Goal: Task Accomplishment & Management: Manage account settings

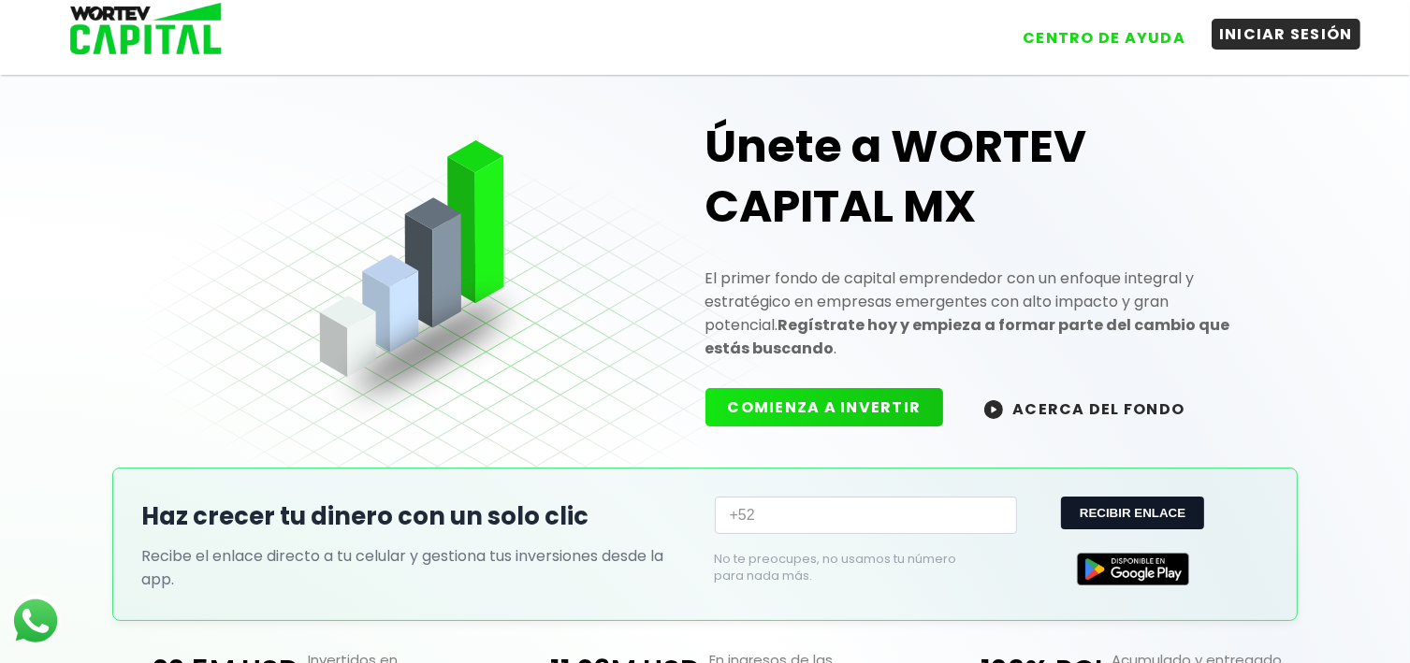
click at [1288, 41] on button "INICIAR SESIÓN" at bounding box center [1286, 34] width 149 height 31
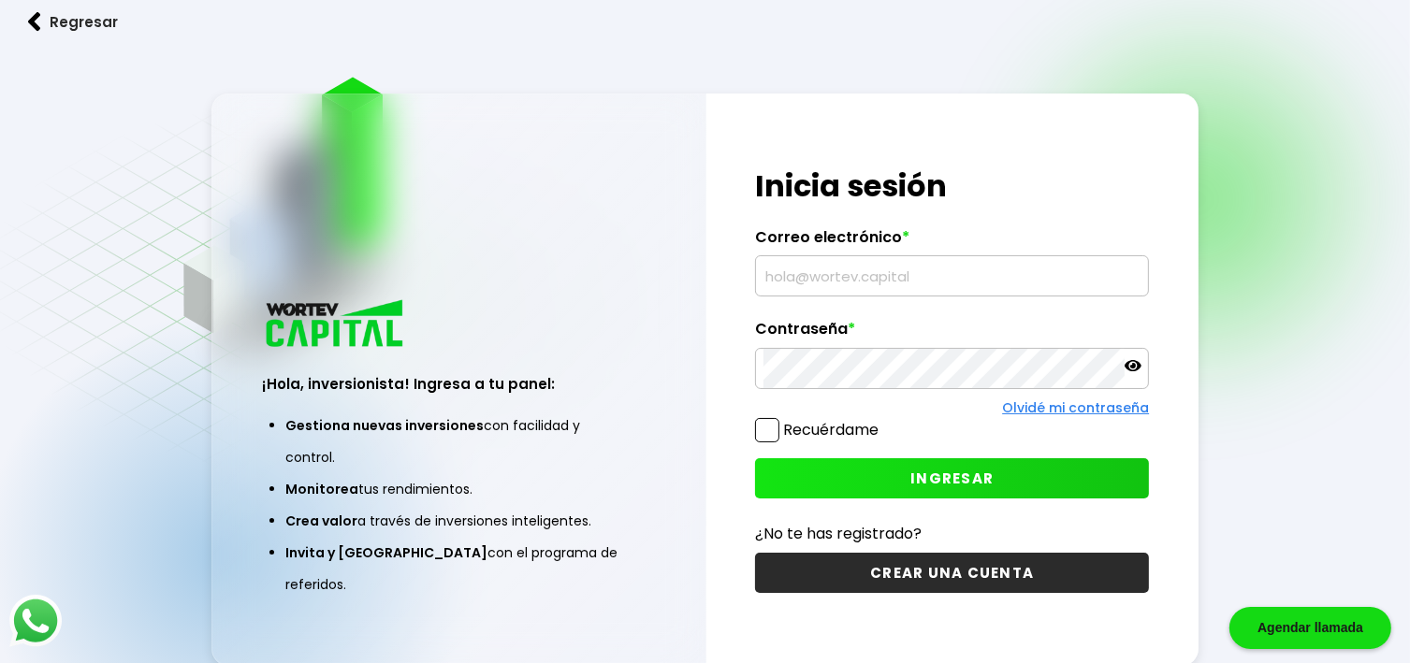
type input "[EMAIL_ADDRESS][DOMAIN_NAME]"
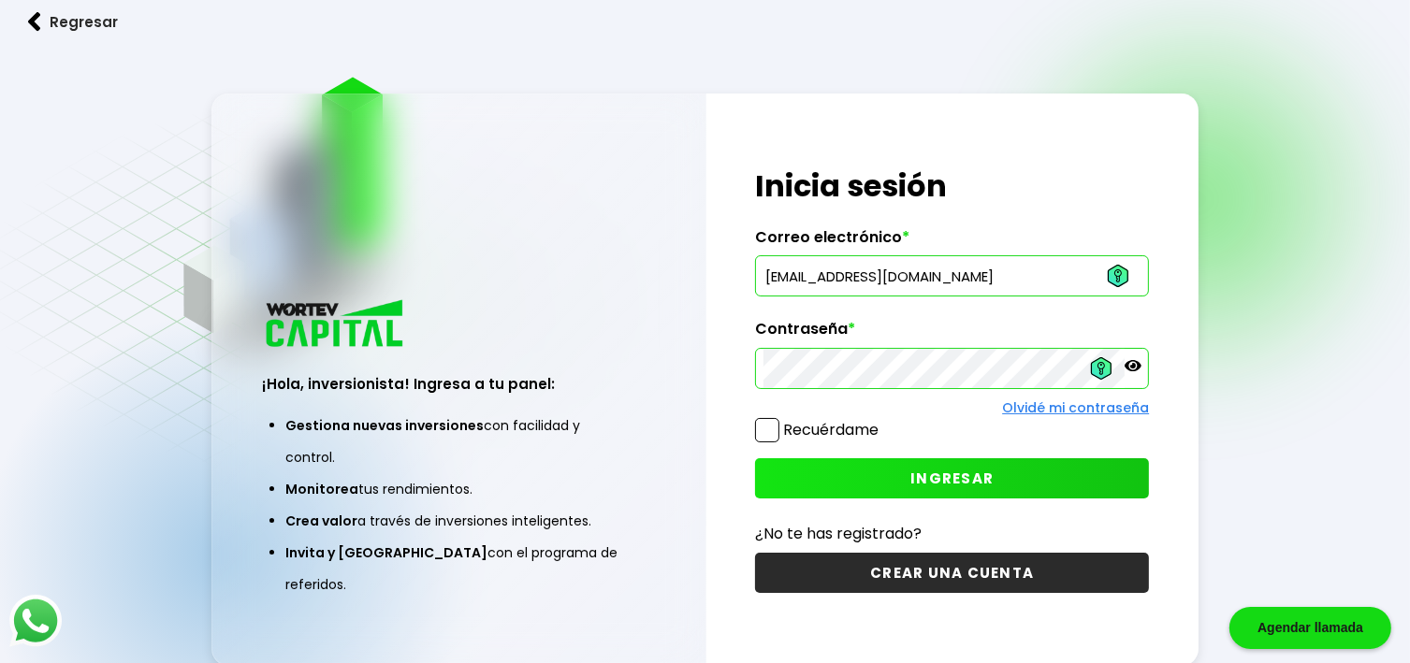
click at [764, 434] on span at bounding box center [767, 430] width 24 height 24
click at [882, 421] on input "Recuérdame" at bounding box center [882, 421] width 0 height 0
click at [959, 471] on span "INGRESAR" at bounding box center [951, 479] width 83 height 20
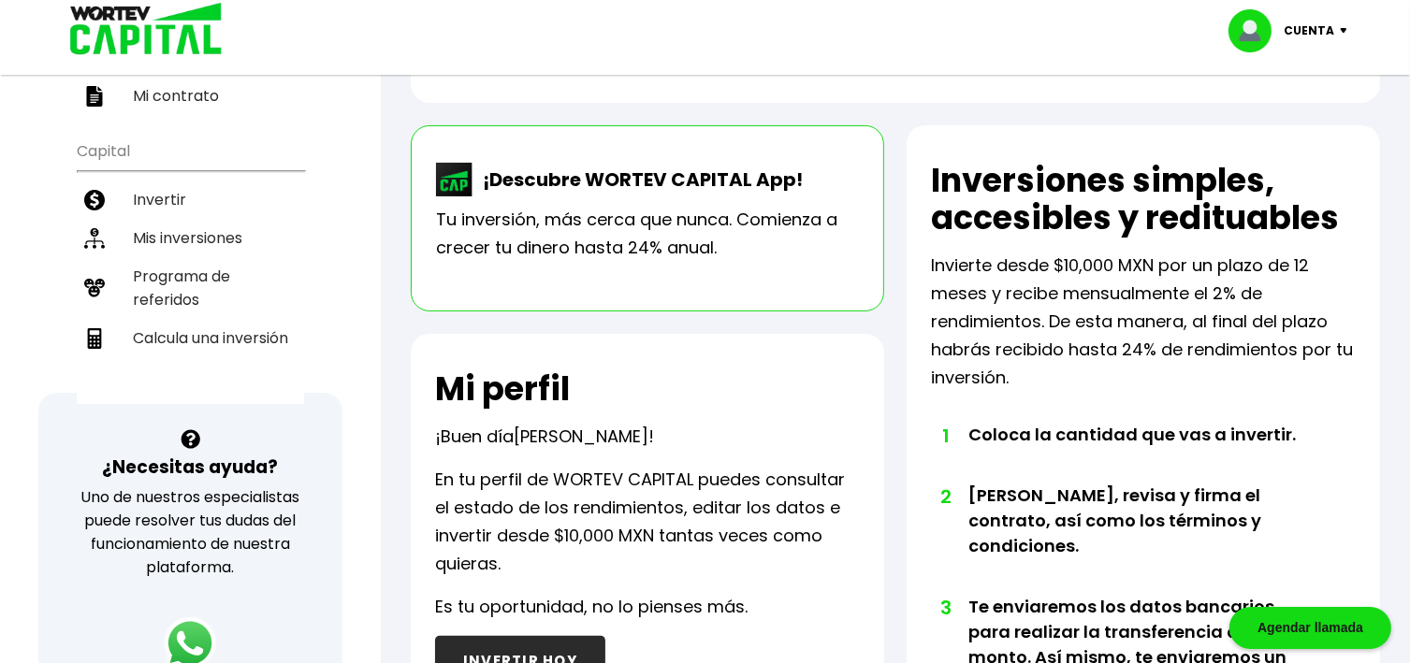
scroll to position [374, 0]
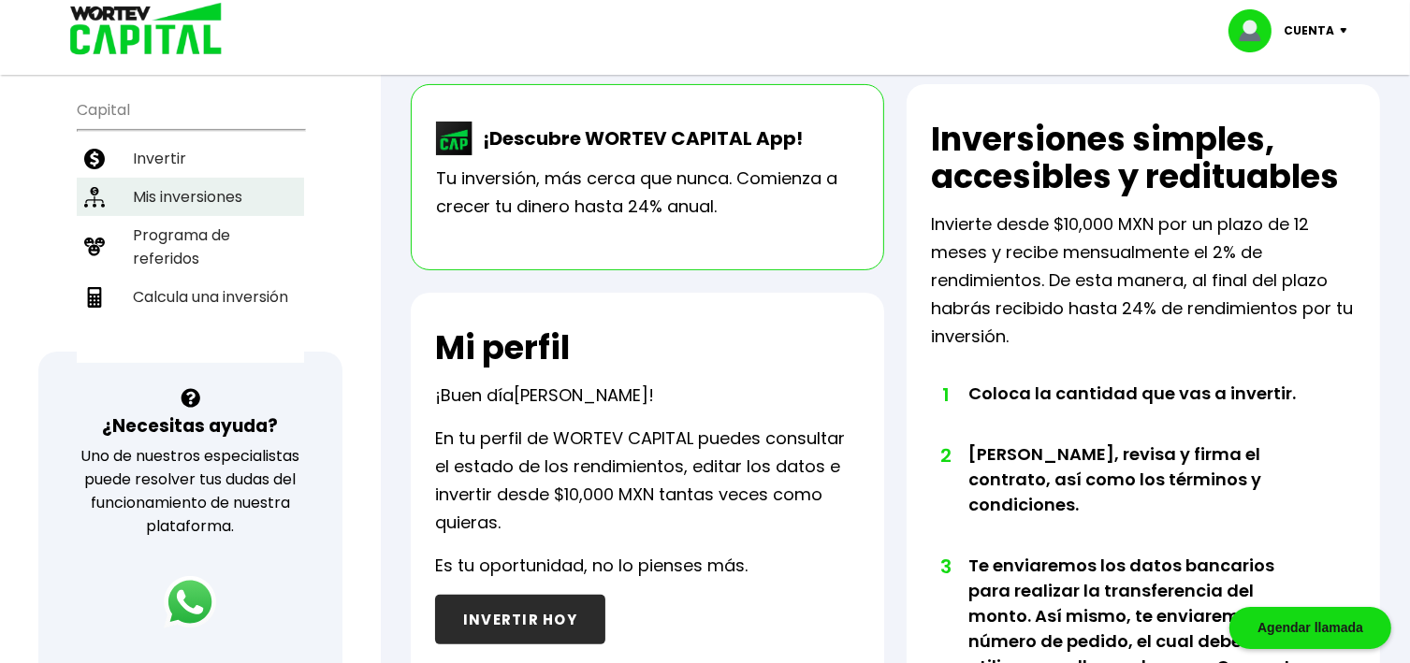
click at [188, 178] on li "Mis inversiones" at bounding box center [190, 197] width 227 height 38
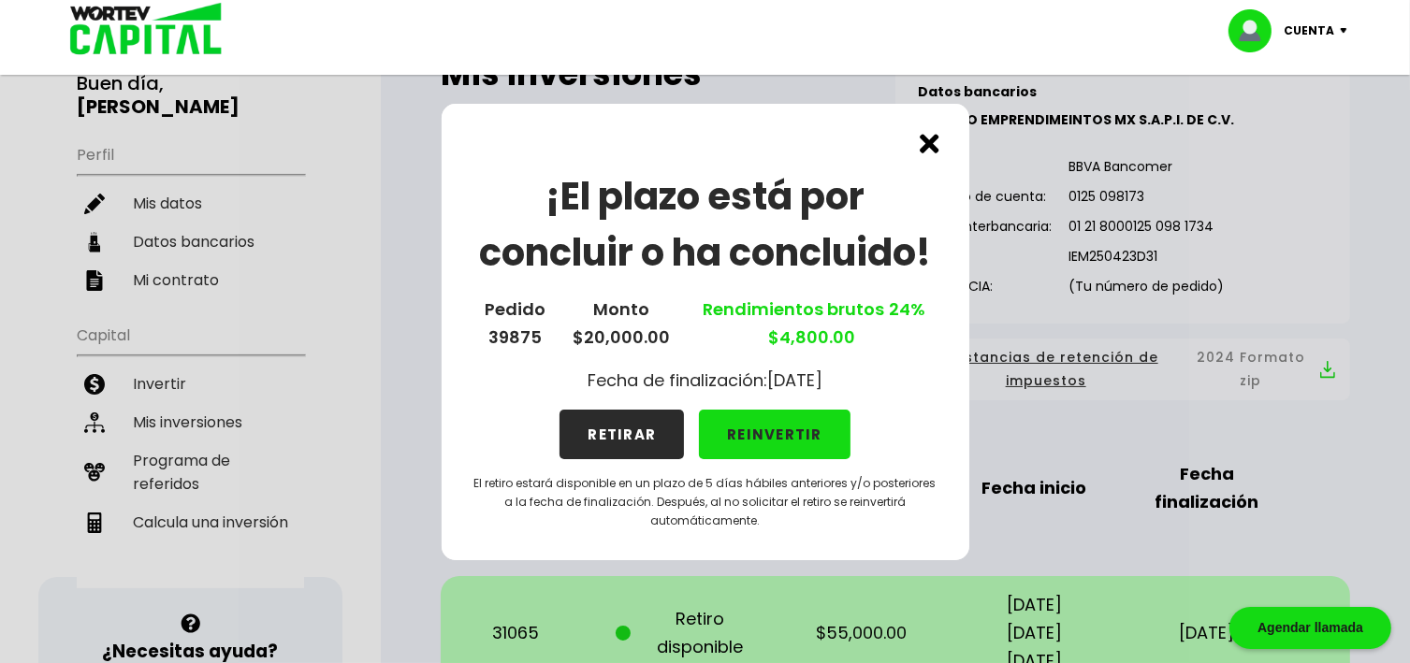
scroll to position [150, 0]
click at [928, 145] on img at bounding box center [930, 144] width 20 height 20
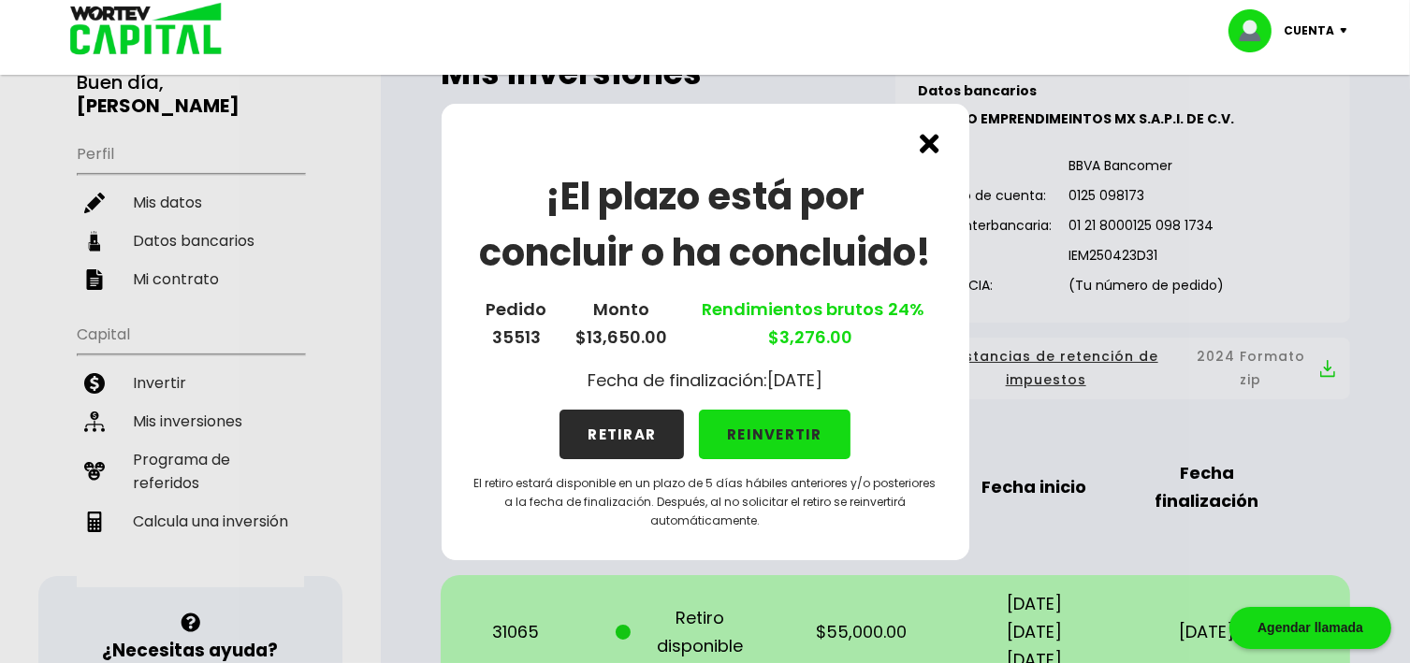
click at [786, 433] on button "REINVERTIR" at bounding box center [775, 435] width 152 height 50
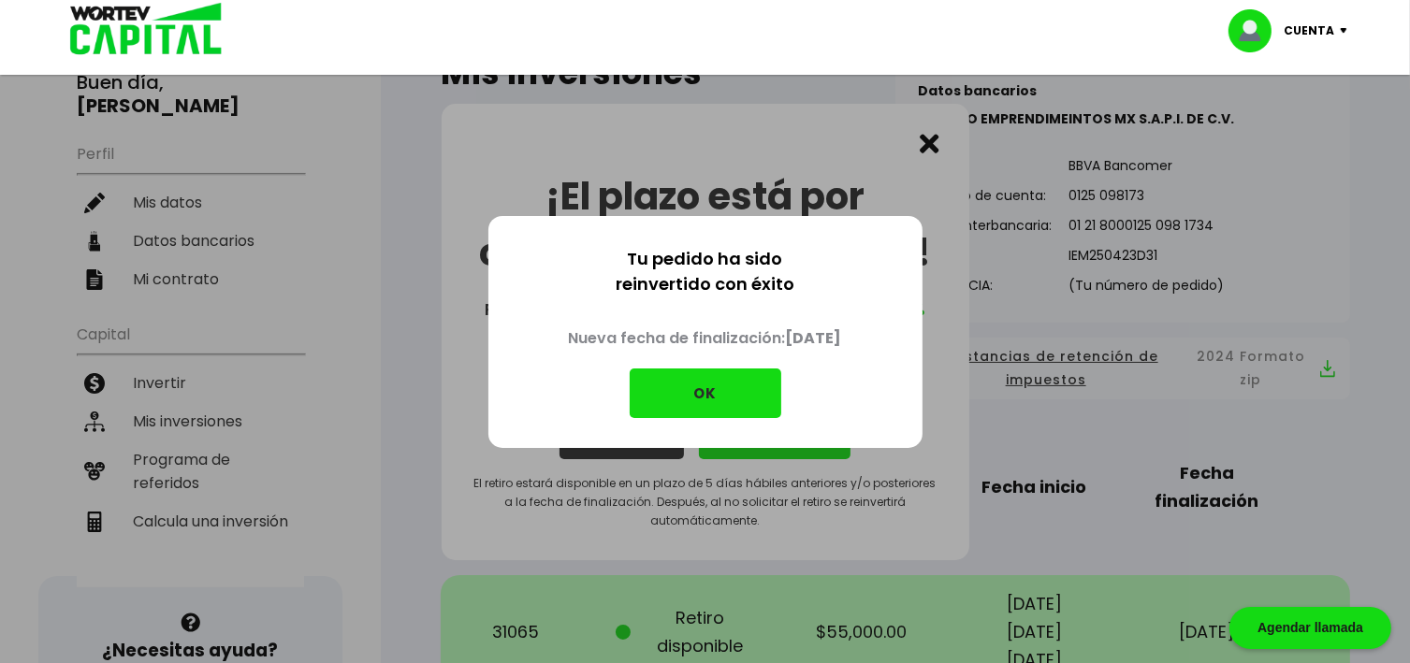
click at [696, 385] on button "OK" at bounding box center [706, 394] width 152 height 50
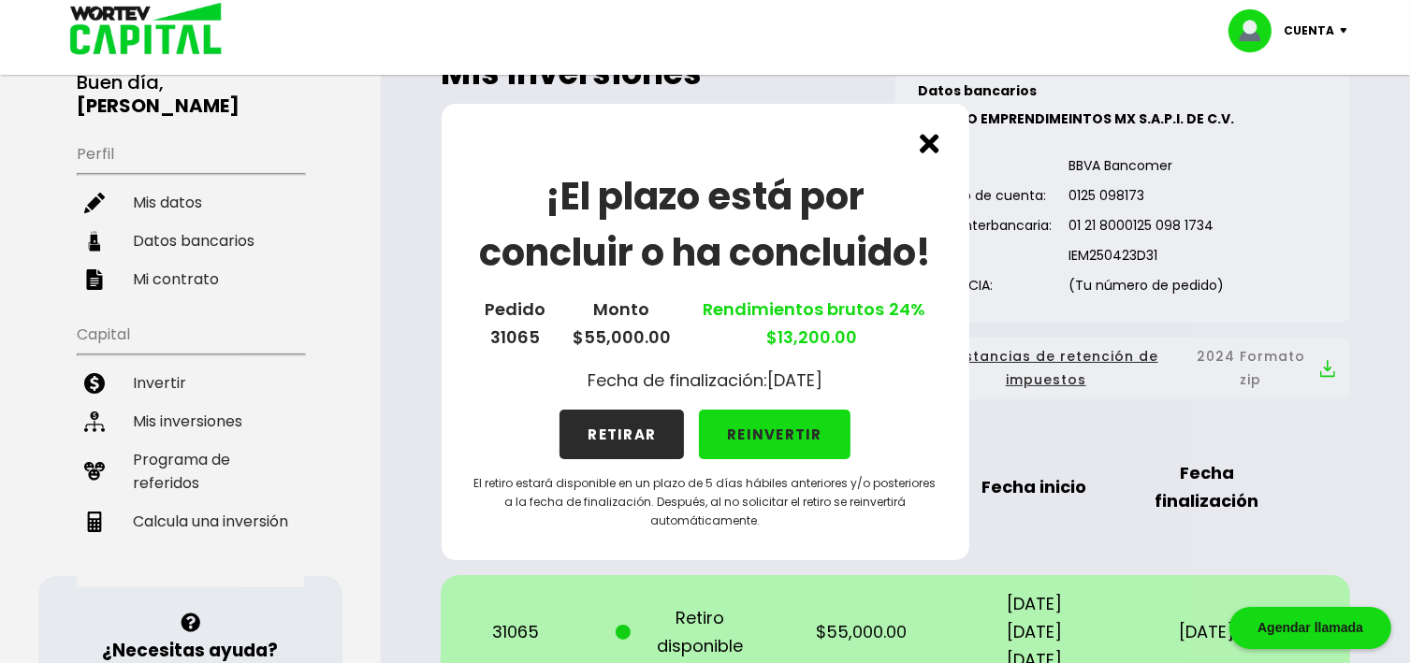
click at [806, 433] on button "REINVERTIR" at bounding box center [775, 435] width 152 height 50
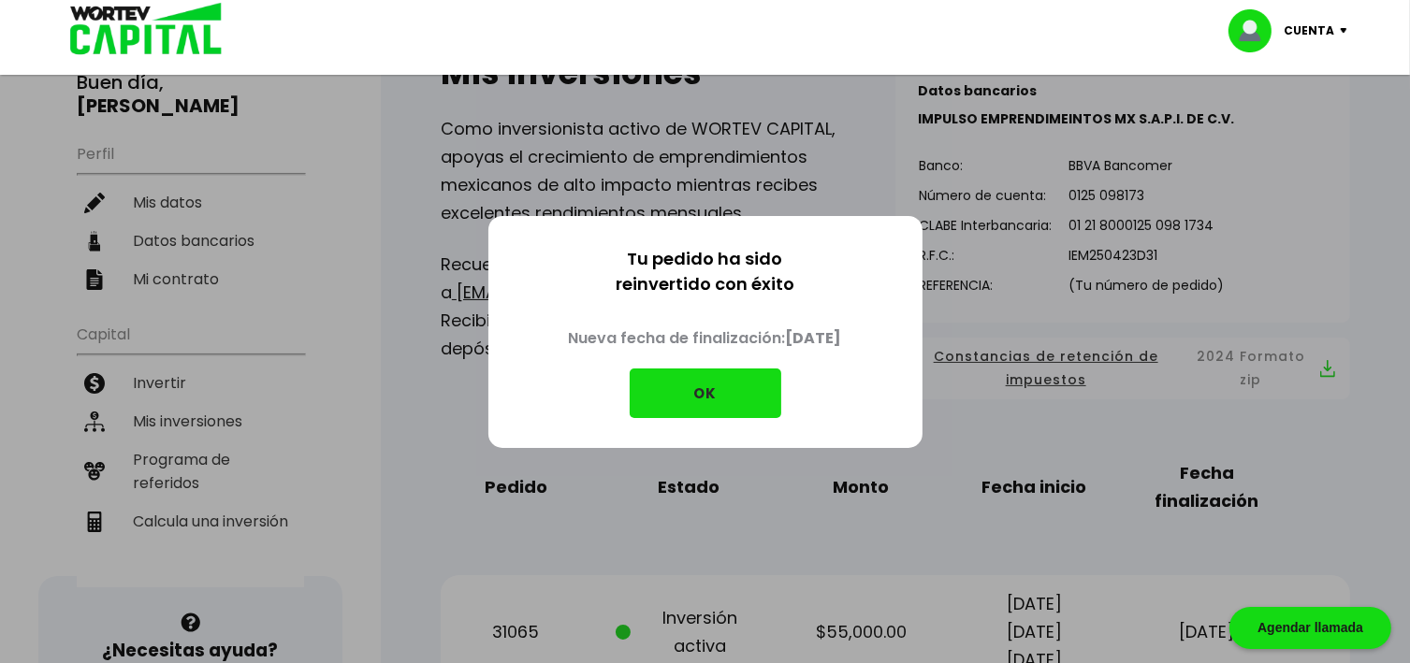
click at [711, 393] on button "OK" at bounding box center [706, 394] width 152 height 50
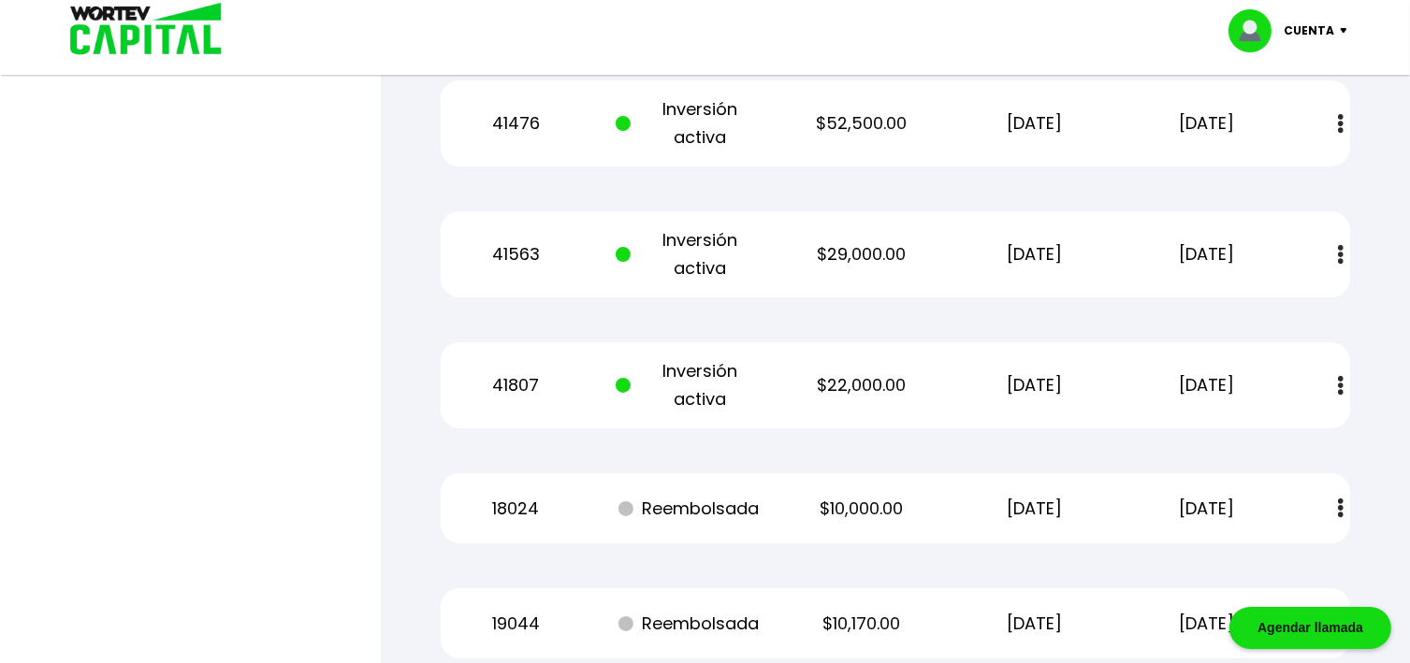
scroll to position [6960, 0]
click at [1340, 254] on img at bounding box center [1341, 254] width 6 height 20
click at [1214, 303] on link "Estado de cuenta" at bounding box center [1214, 304] width 131 height 23
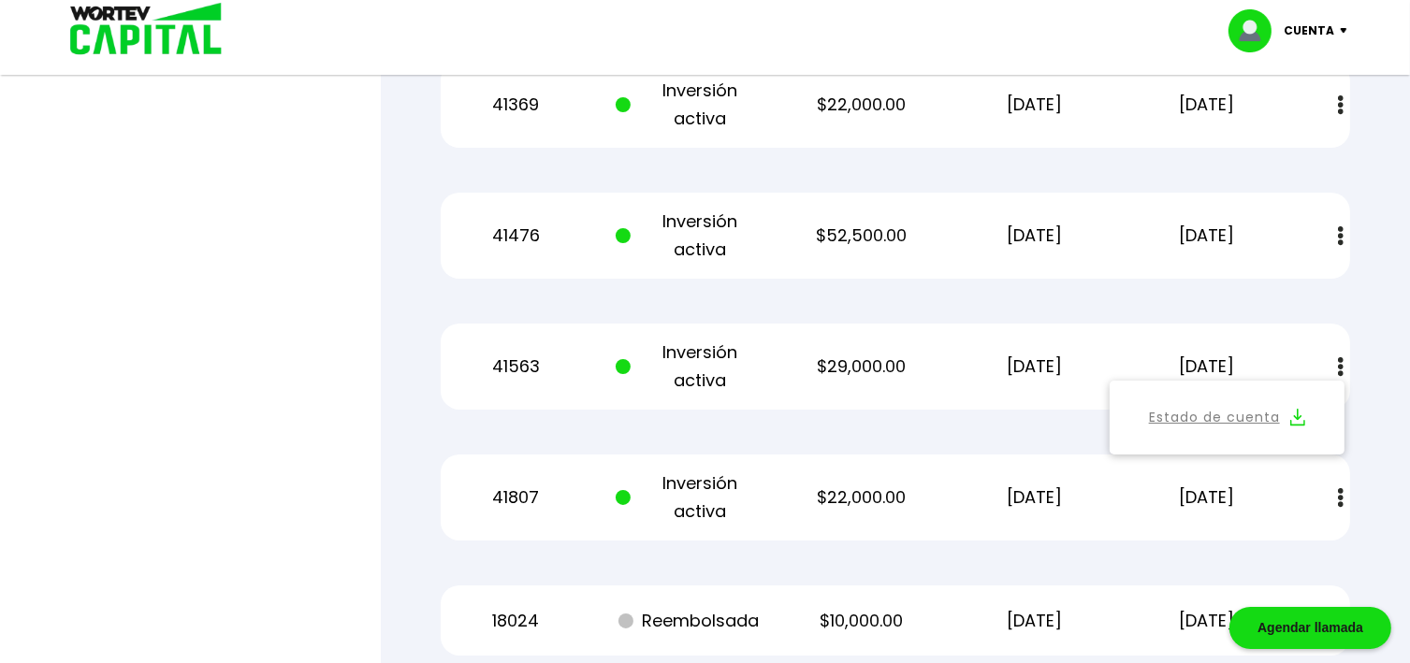
scroll to position [6811, 0]
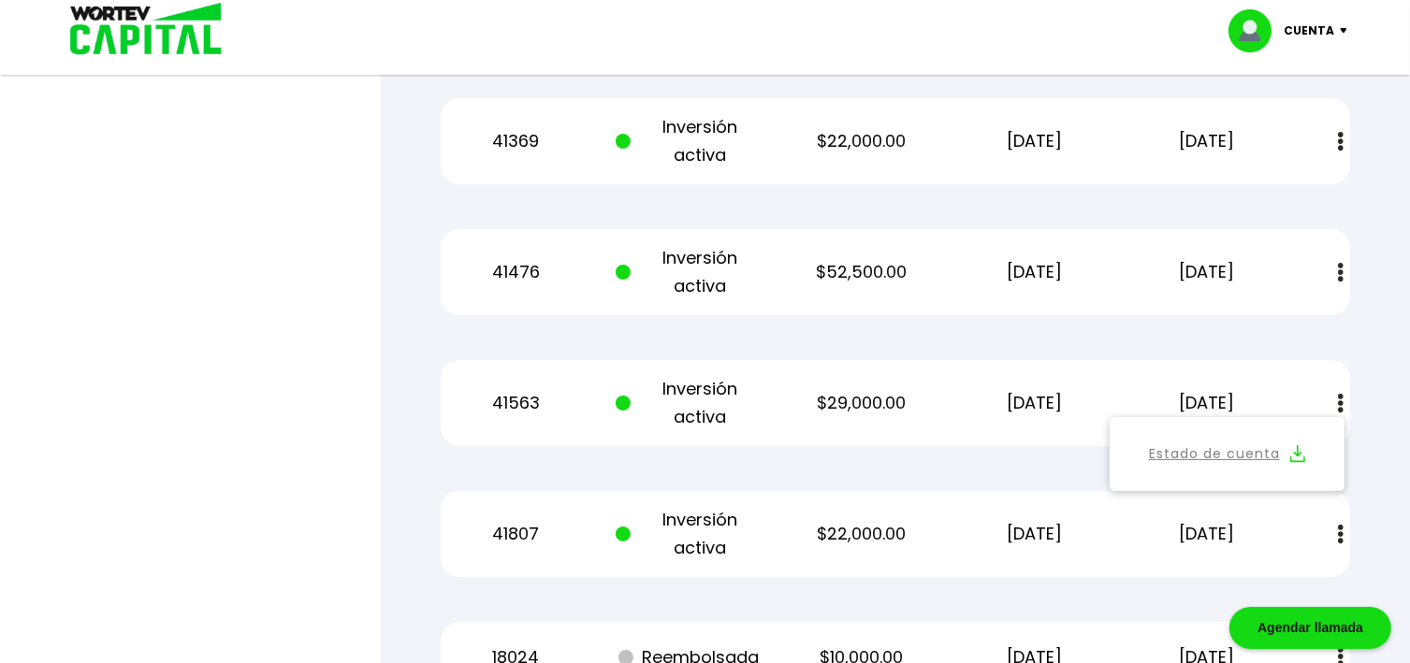
click at [1341, 272] on img at bounding box center [1341, 273] width 6 height 20
click at [1188, 322] on link "Estado de cuenta" at bounding box center [1214, 323] width 131 height 23
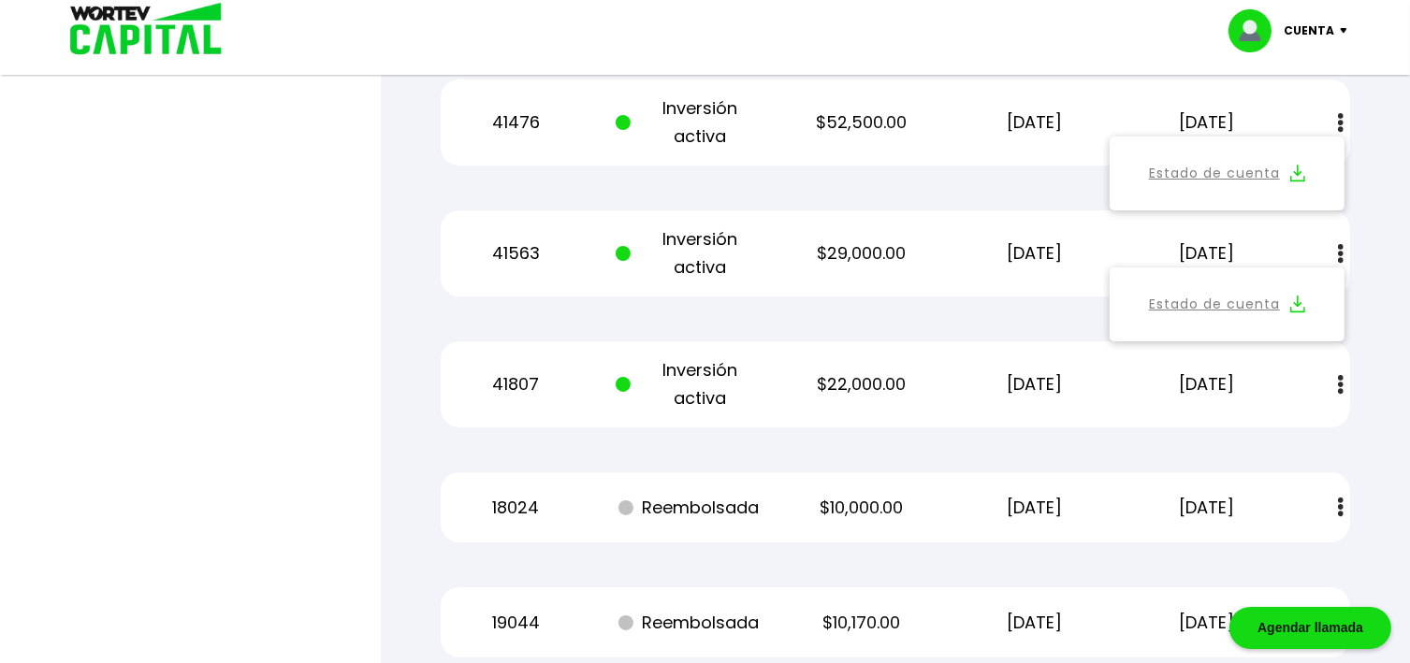
scroll to position [7035, 0]
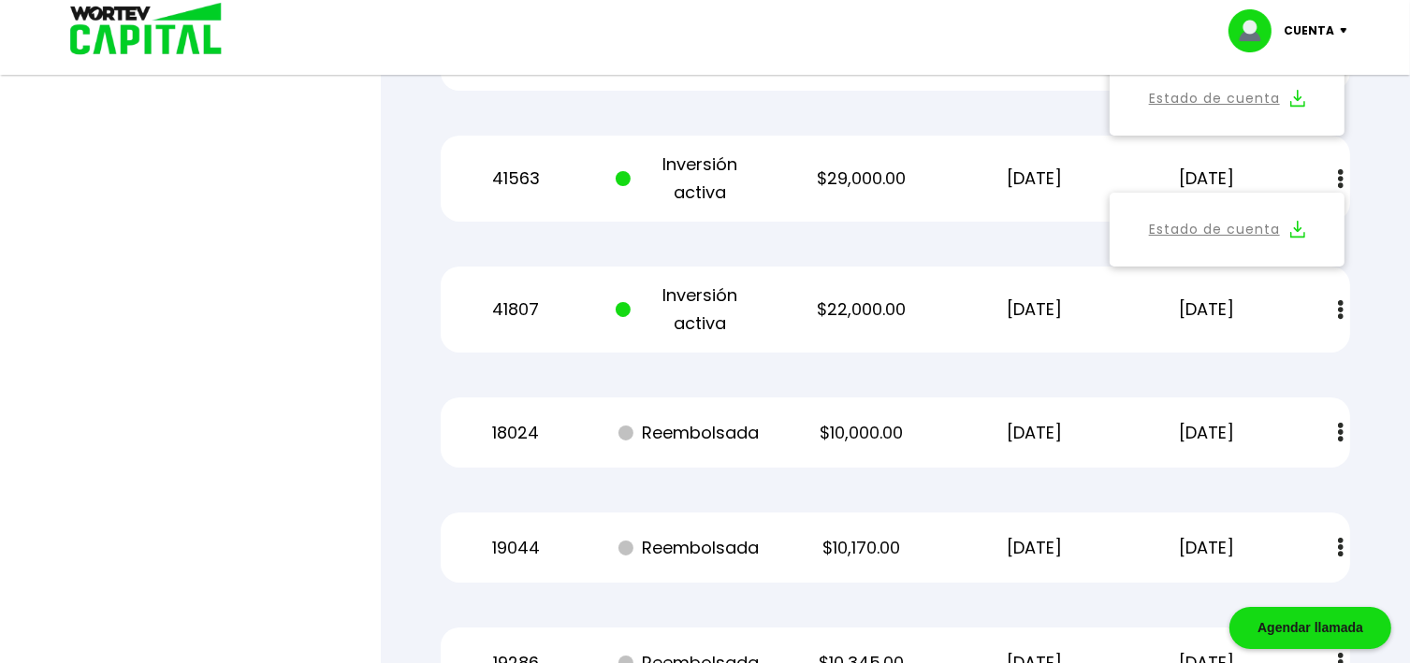
click at [1338, 307] on img at bounding box center [1341, 310] width 6 height 20
click at [1207, 359] on link "Estado de cuenta" at bounding box center [1214, 360] width 131 height 23
click at [1326, 32] on p "Cuenta" at bounding box center [1310, 31] width 51 height 28
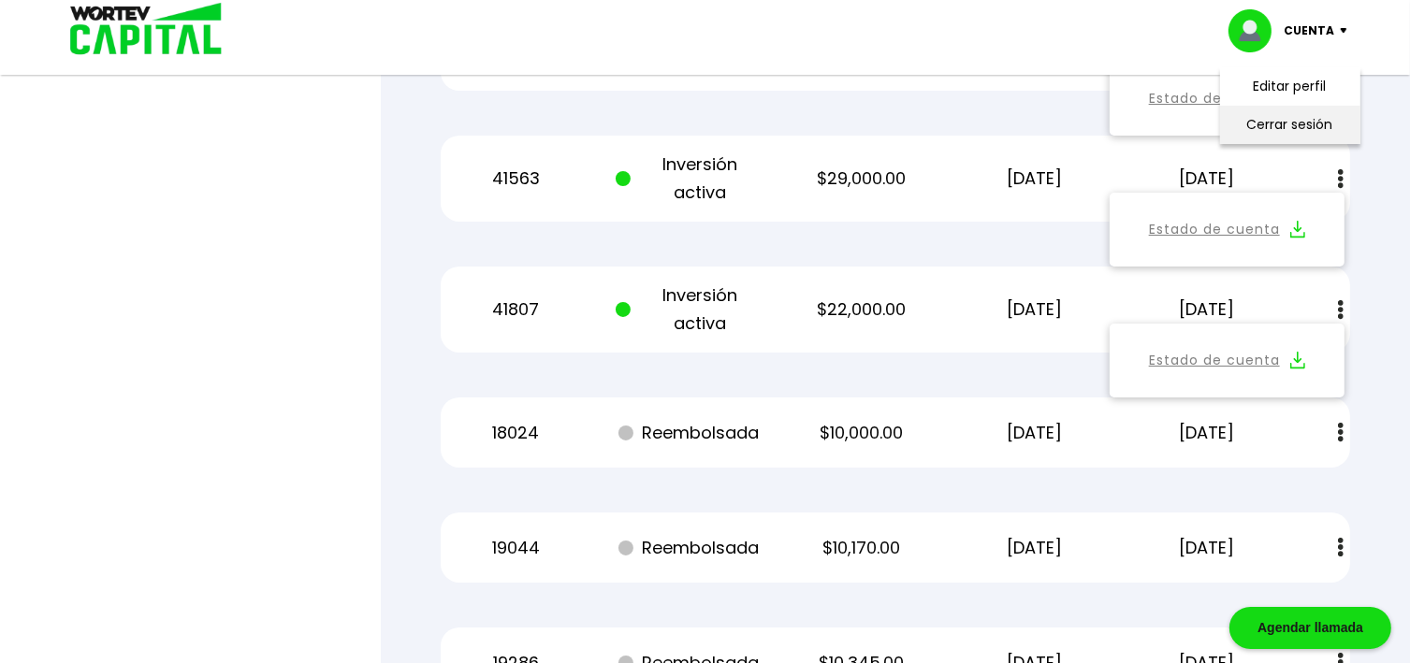
click at [1277, 125] on li "Cerrar sesión" at bounding box center [1290, 125] width 150 height 38
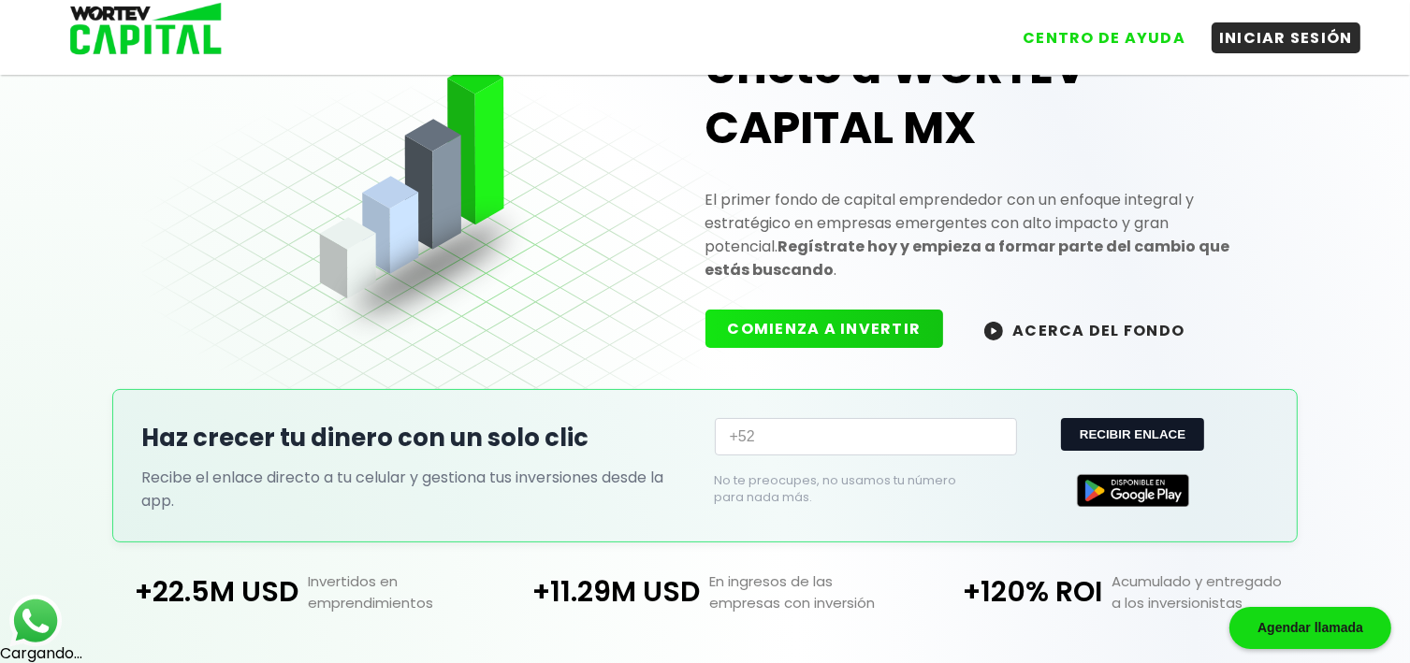
scroll to position [468, 0]
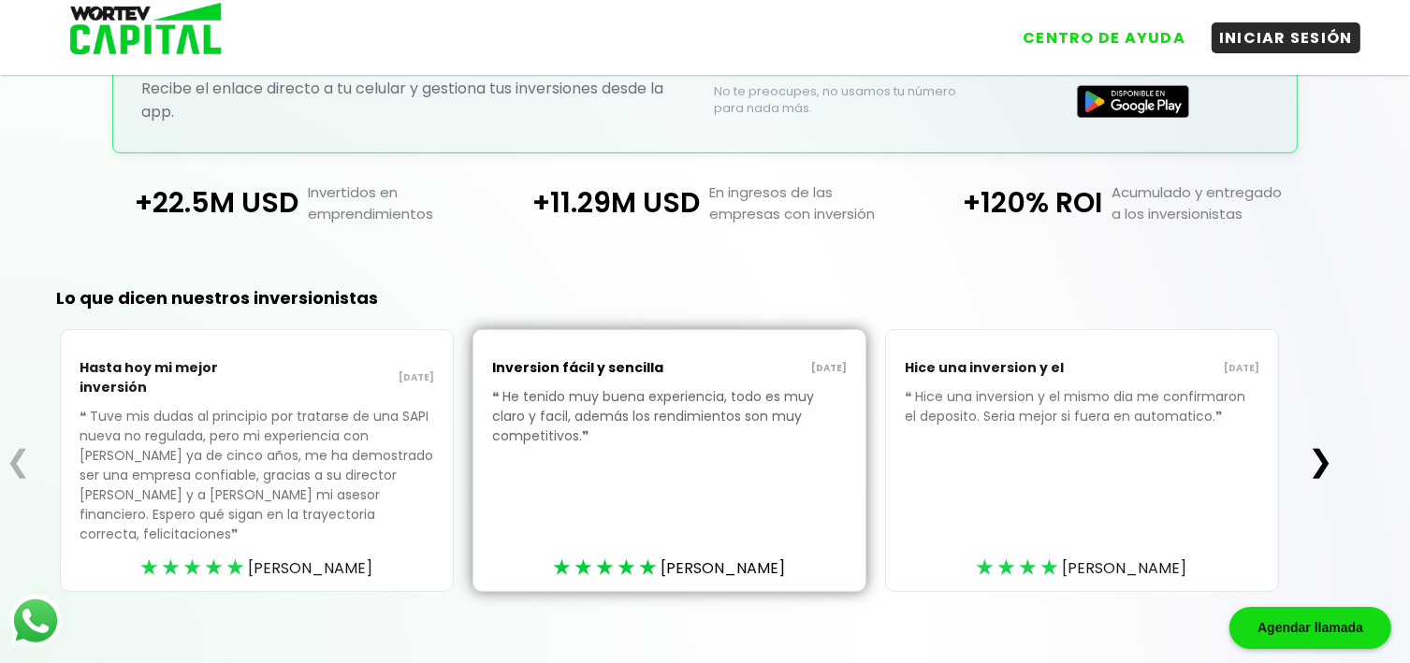
click at [756, 256] on div "Lo que dicen nuestros inversionistas ❮ Hasta [DATE] mi mejor inversión [DATE] ❝…" at bounding box center [670, 469] width 1340 height 433
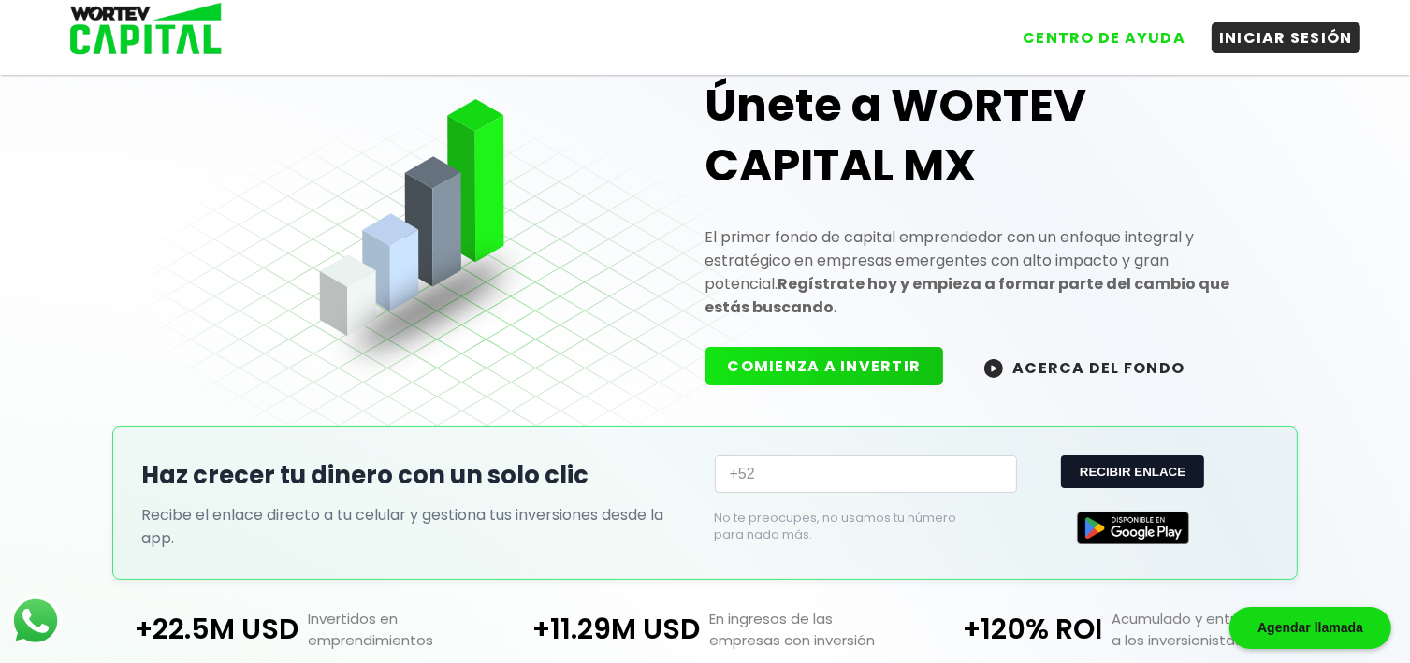
scroll to position [0, 0]
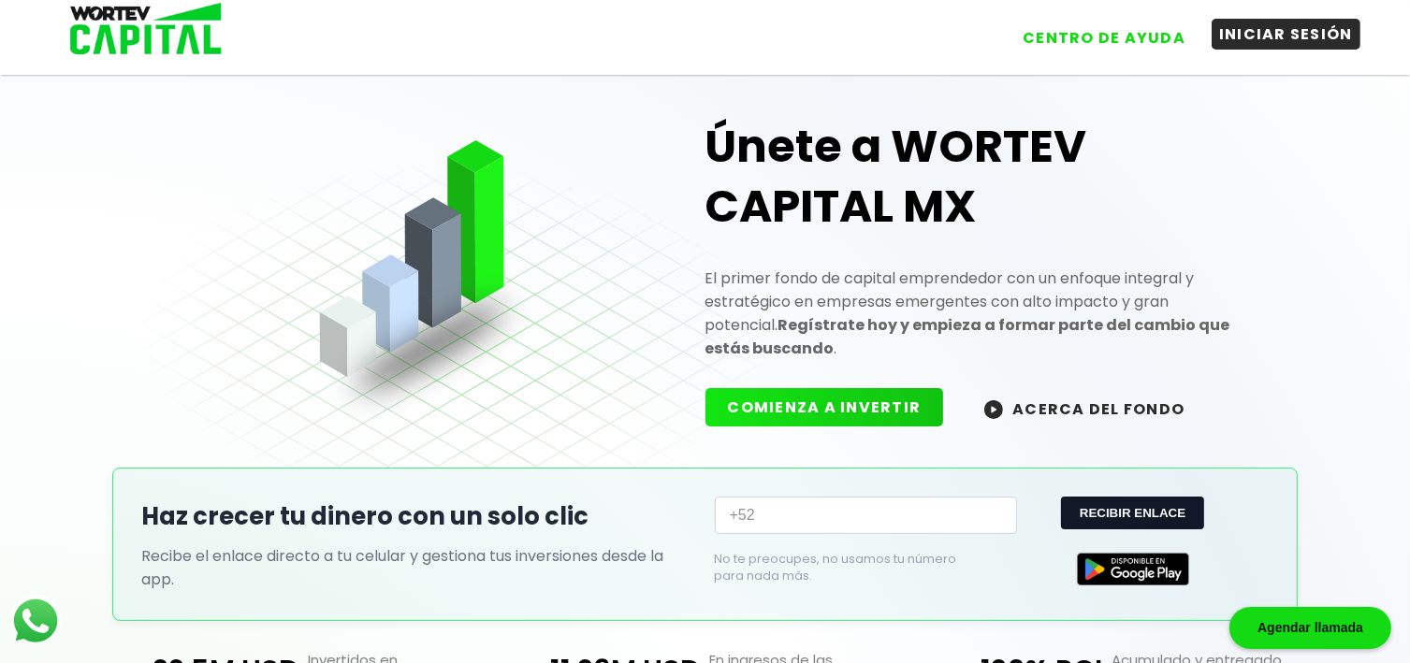
click at [1254, 32] on button "INICIAR SESIÓN" at bounding box center [1286, 34] width 149 height 31
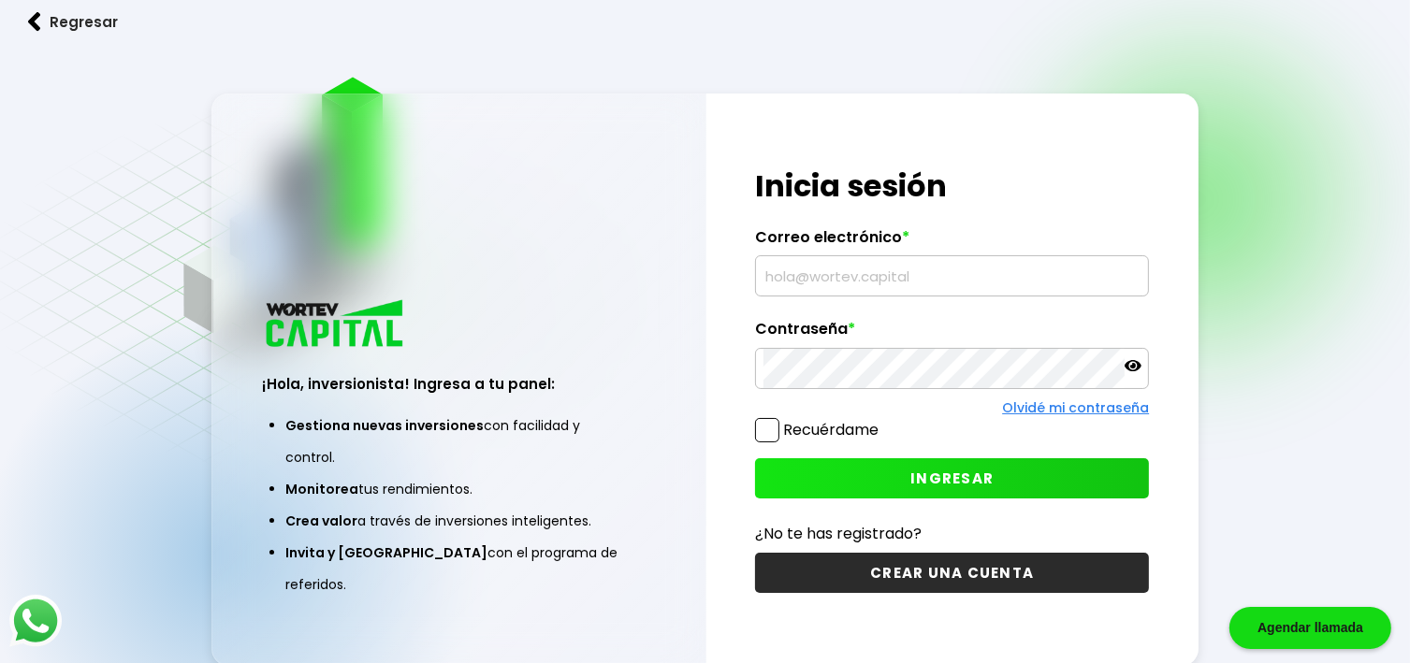
type input "[EMAIL_ADDRESS][DOMAIN_NAME]"
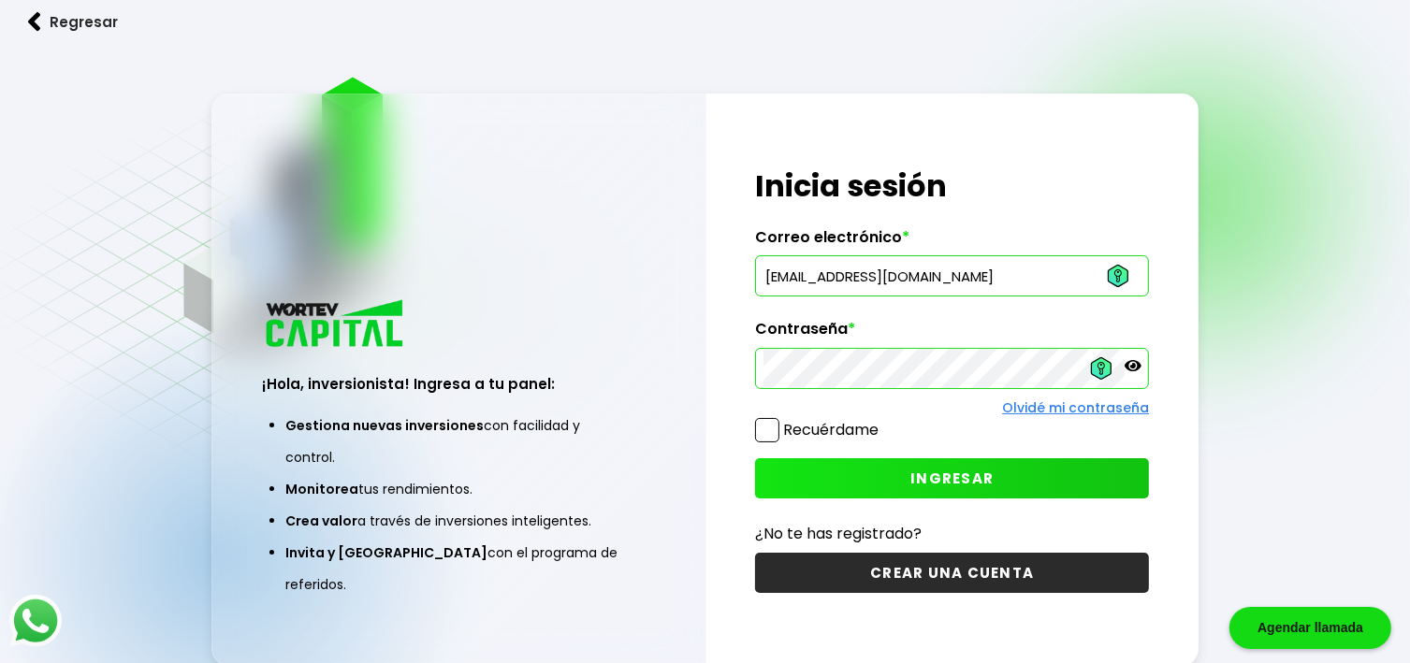
click at [939, 474] on span "INGRESAR" at bounding box center [951, 479] width 83 height 20
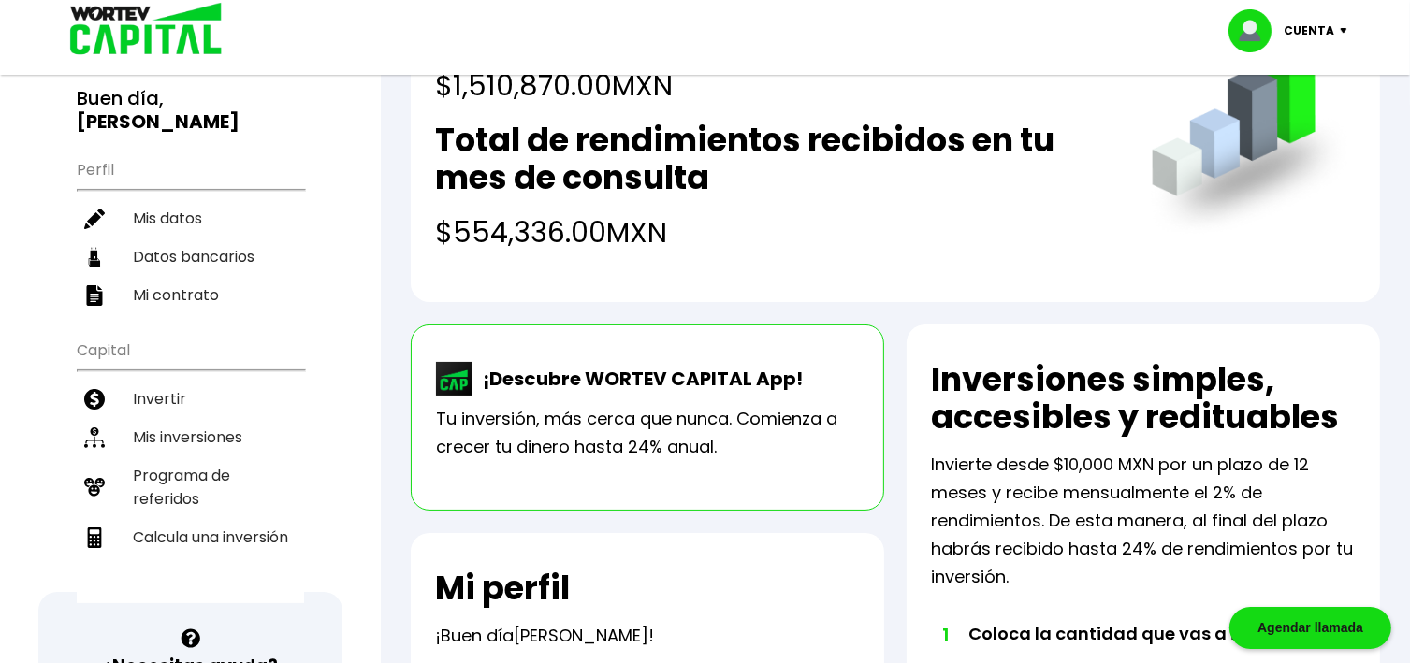
scroll to position [135, 0]
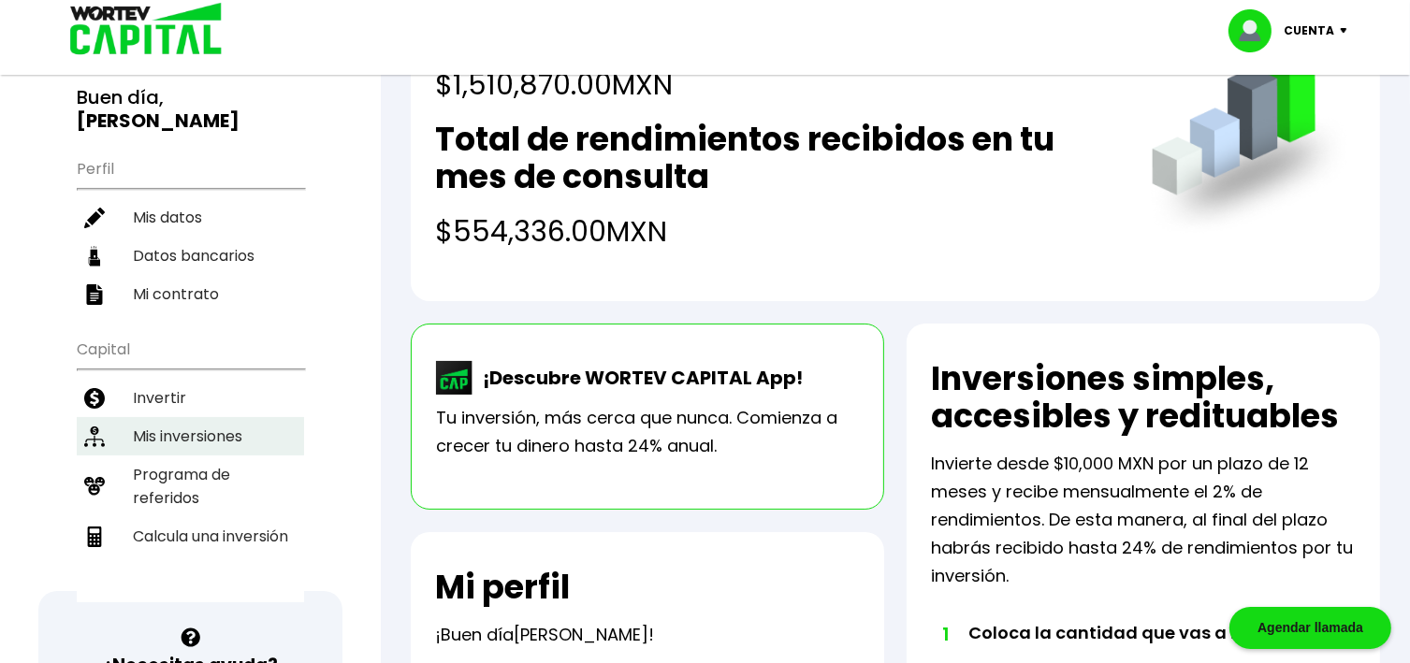
click at [224, 417] on li "Mis inversiones" at bounding box center [190, 436] width 227 height 38
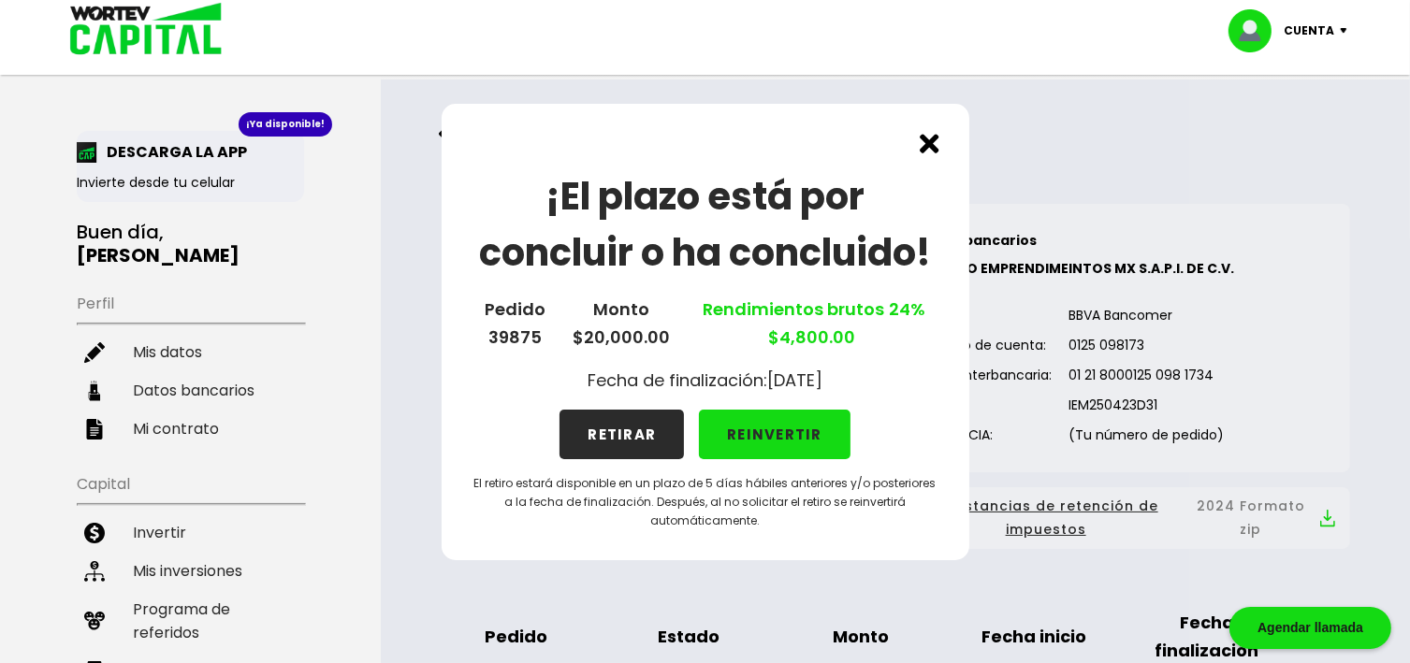
click at [932, 146] on img at bounding box center [930, 144] width 20 height 20
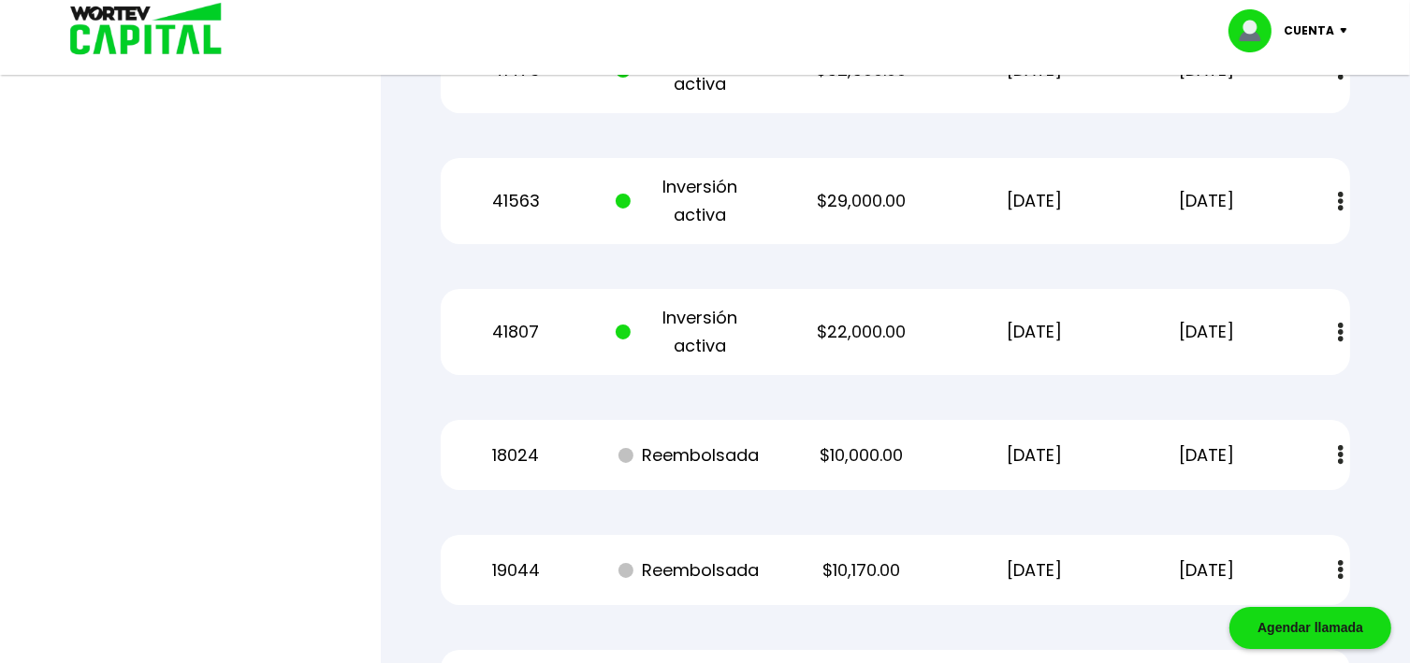
scroll to position [7098, 0]
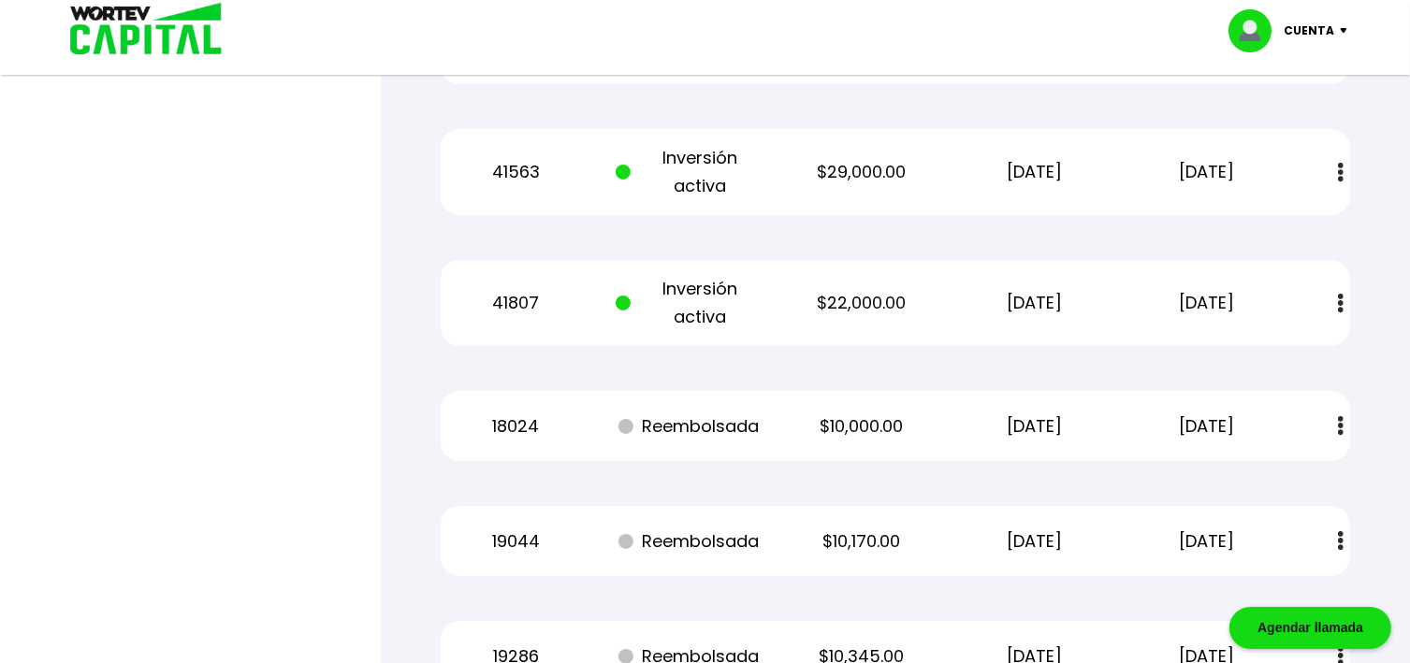
click at [1340, 309] on img at bounding box center [1341, 304] width 6 height 20
click at [1227, 349] on link "Estado de cuenta" at bounding box center [1214, 353] width 131 height 23
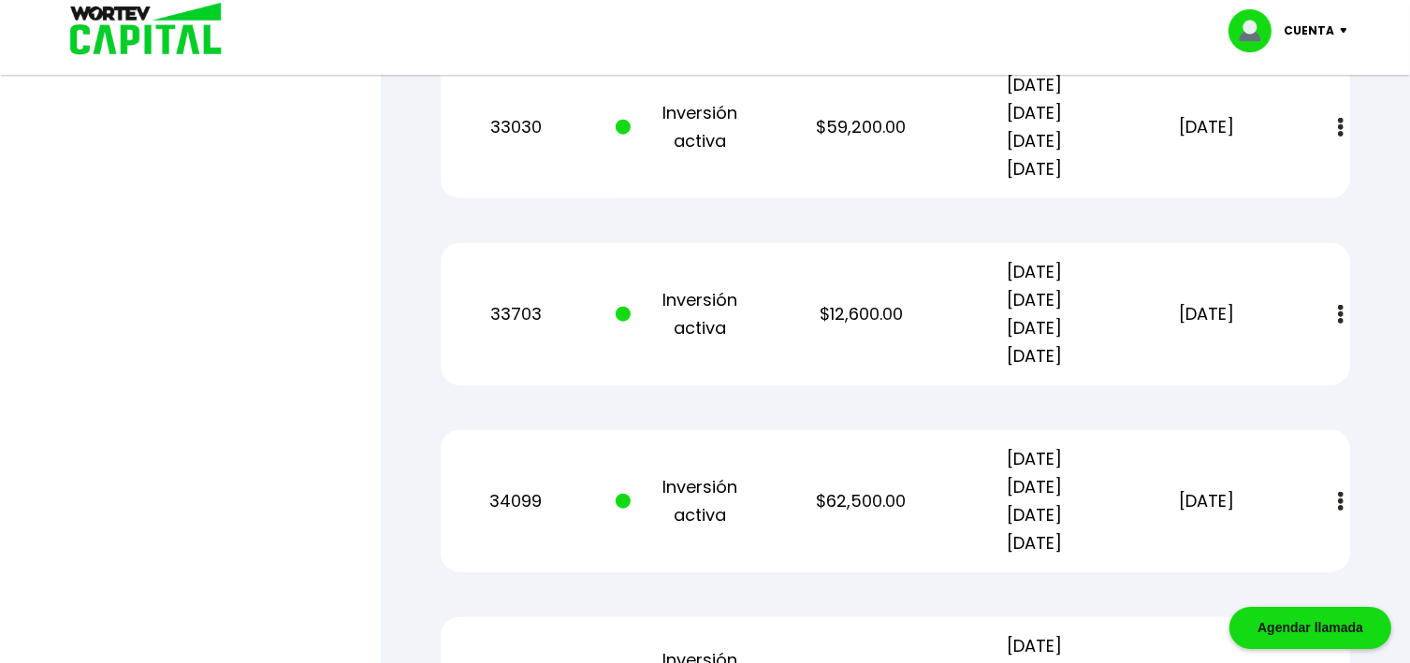
scroll to position [2009, 0]
click at [894, 153] on div "33030 Inversión activa $59,200.00 [DATE] [DATE] [DATE] [DATE] [DATE] Estado de …" at bounding box center [895, 125] width 909 height 142
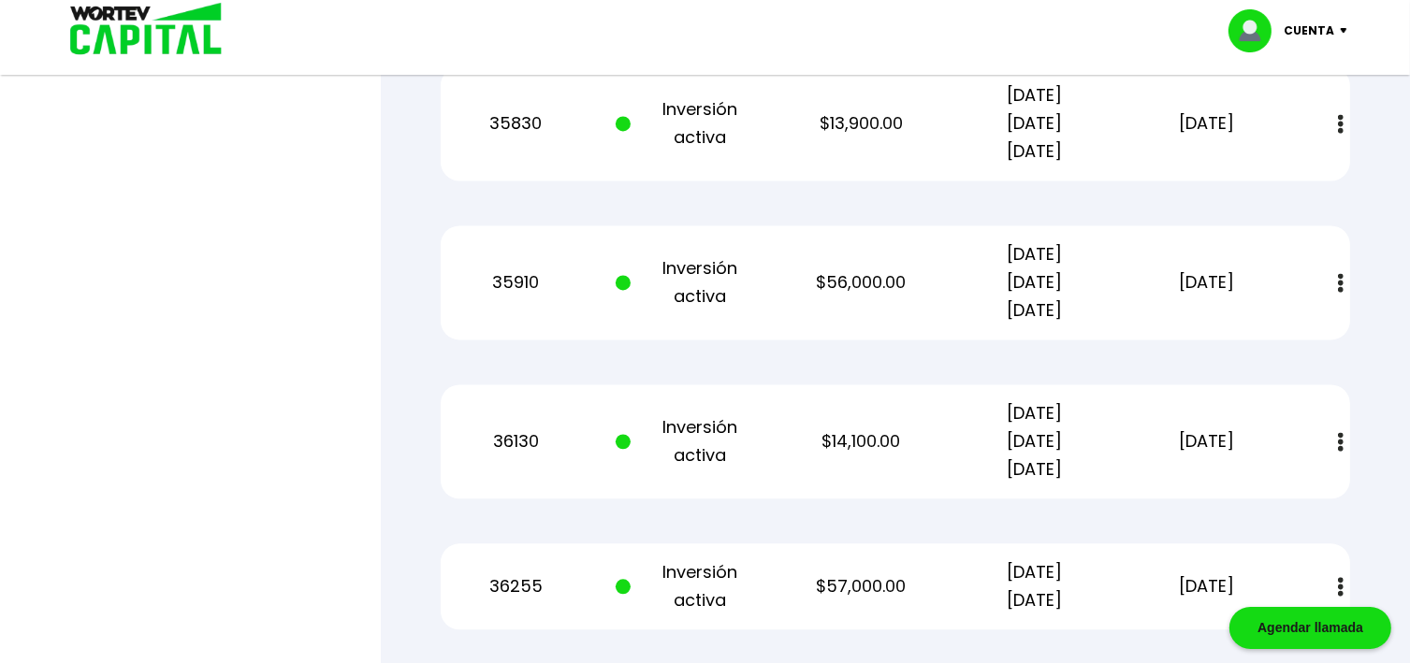
scroll to position [4029, 0]
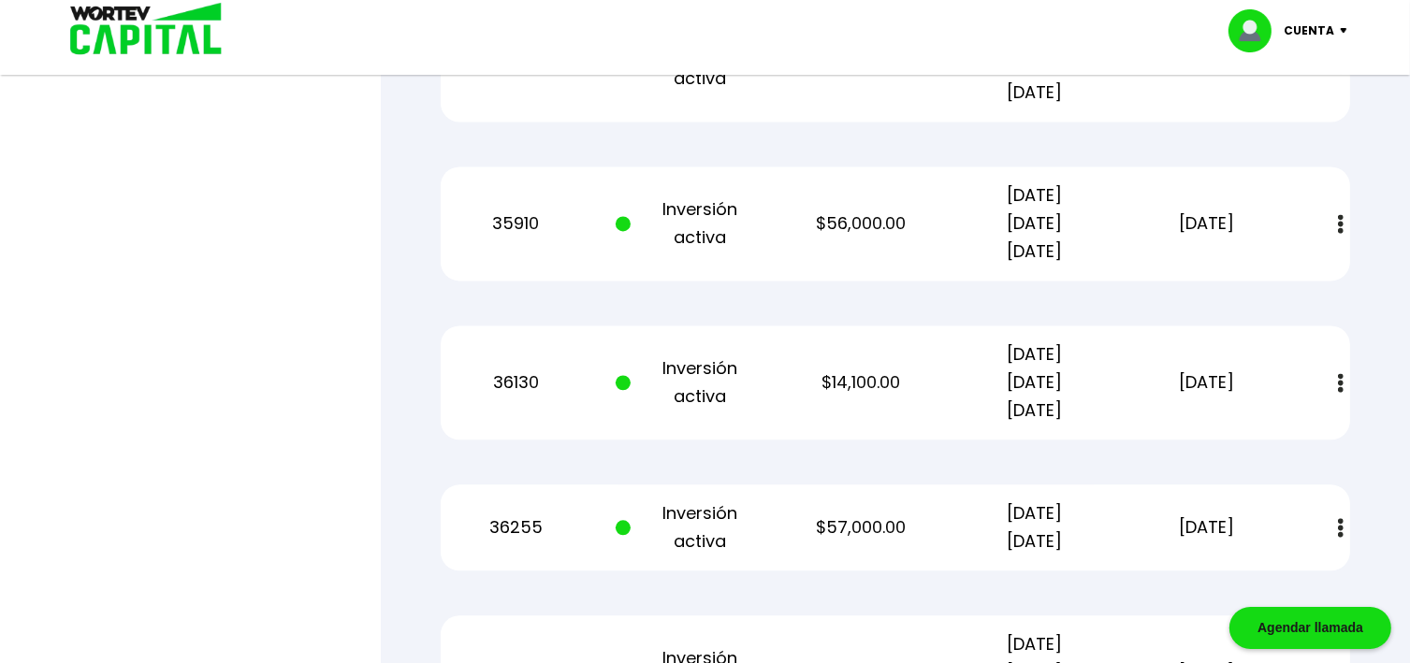
click at [875, 241] on div "35910 Inversión activa $56,000.00 [DATE] [DATE] [DATE] [DATE] Estado de cuenta" at bounding box center [895, 224] width 909 height 114
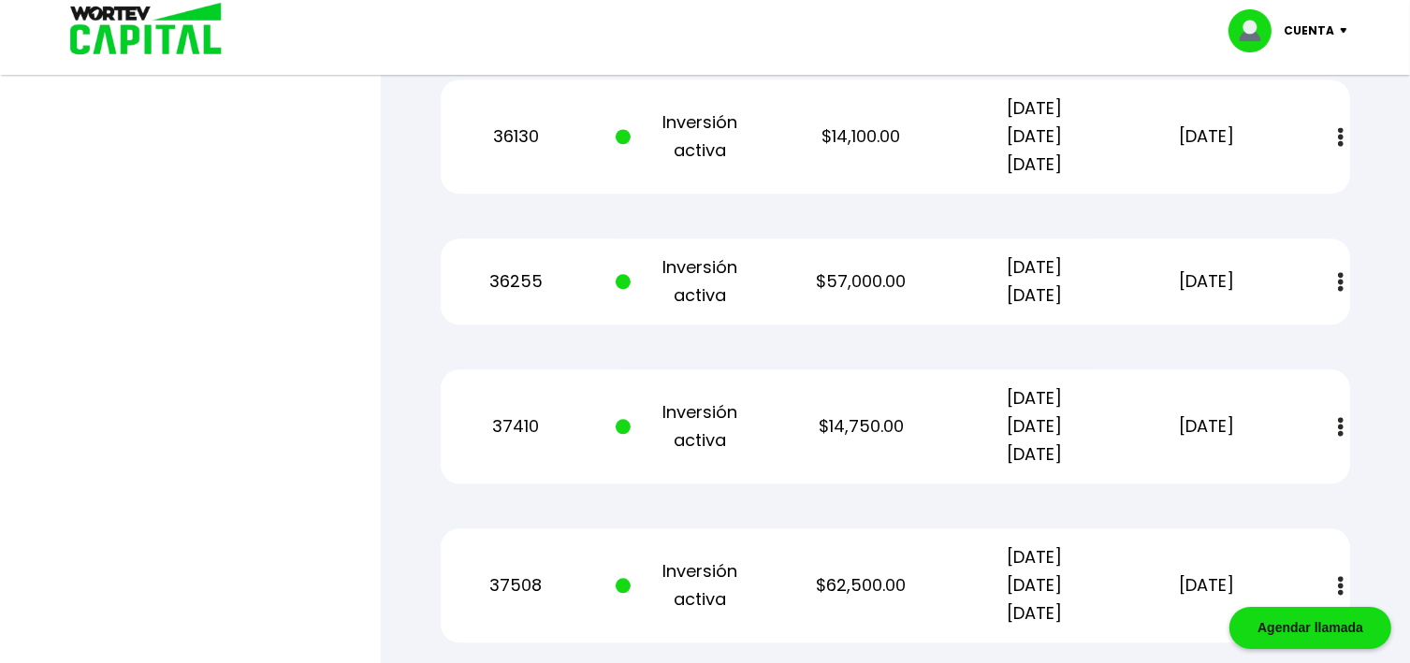
scroll to position [4404, 0]
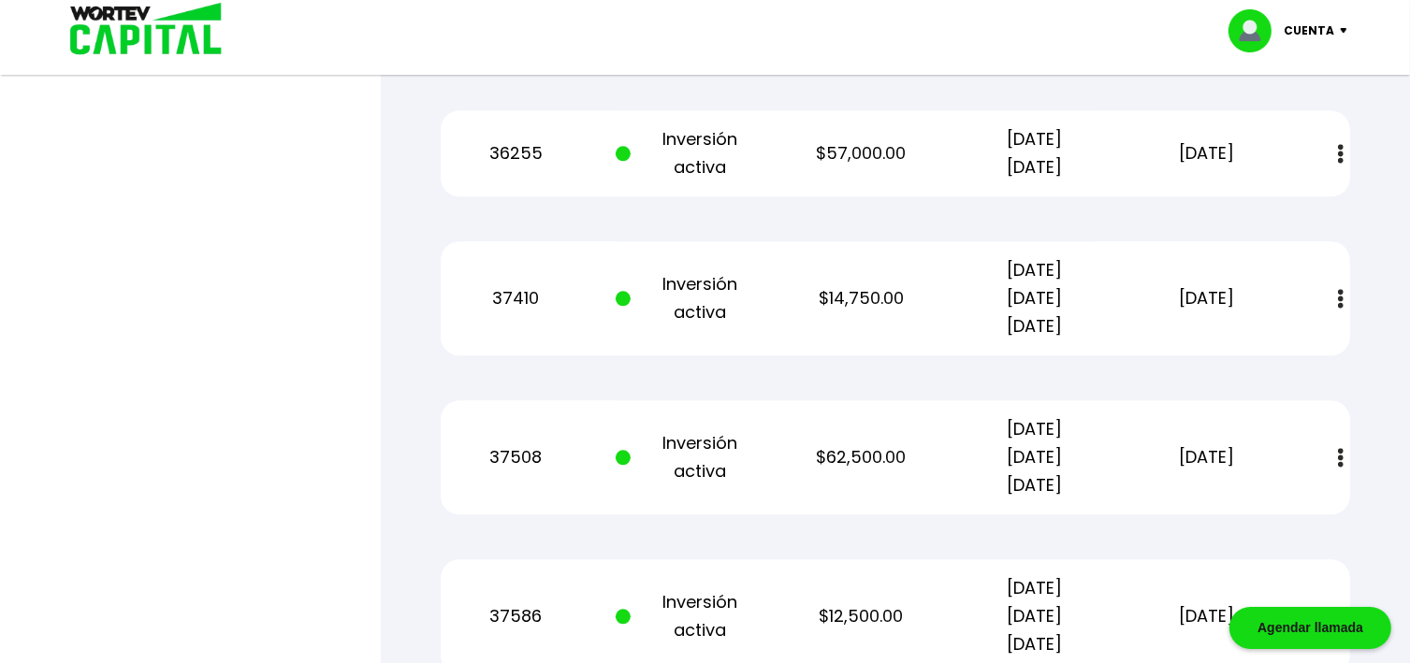
click at [516, 148] on p "36255" at bounding box center [516, 153] width 146 height 28
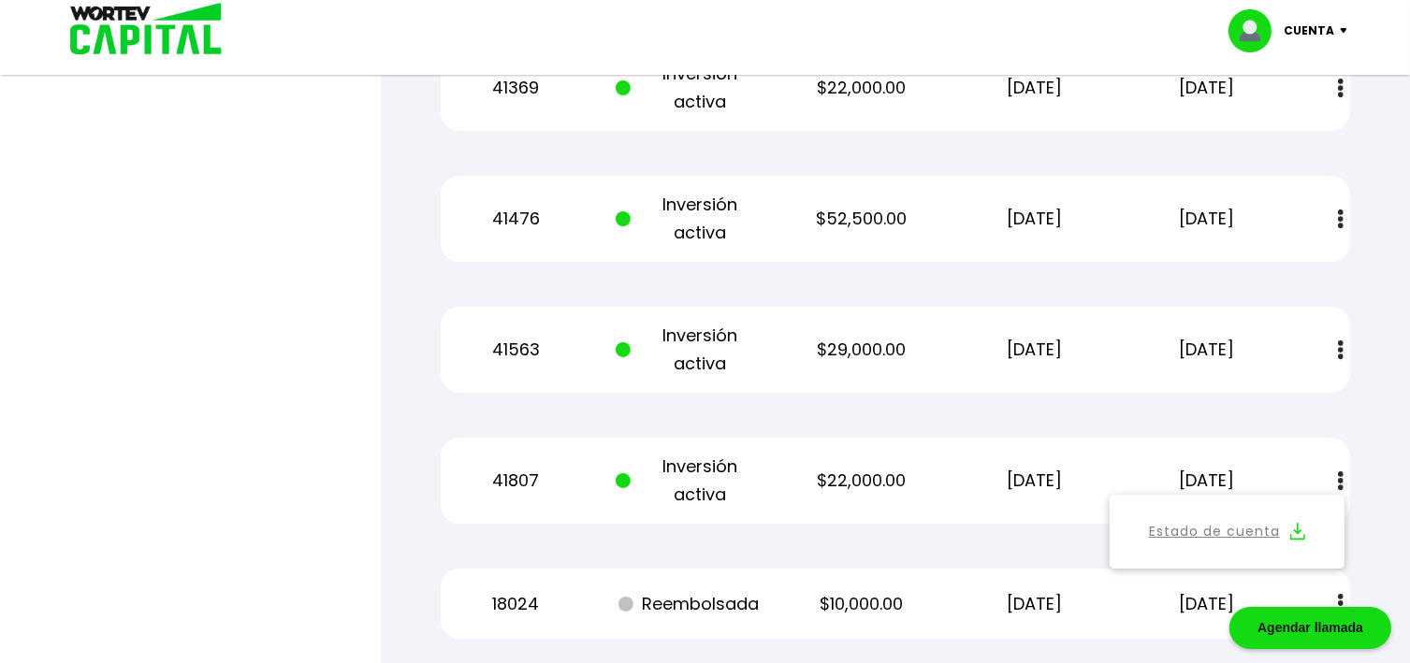
scroll to position [6948, 0]
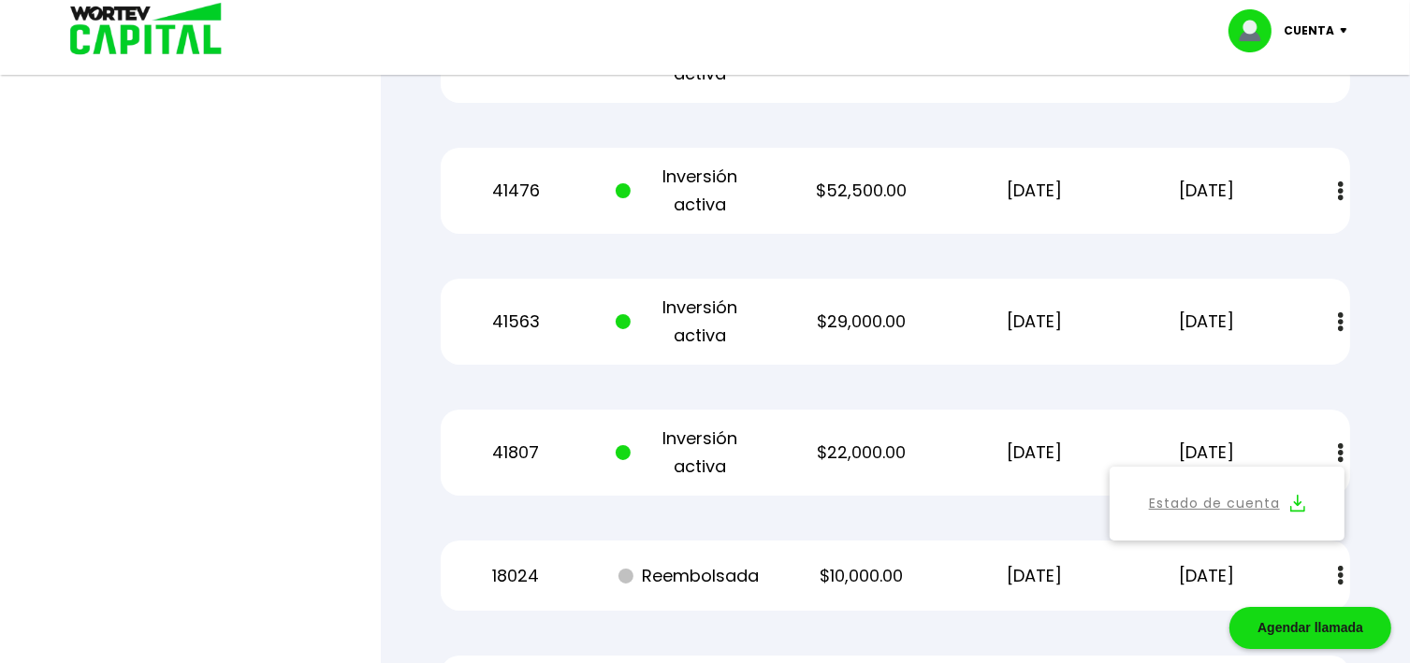
click at [834, 191] on p "$52,500.00" at bounding box center [862, 191] width 146 height 28
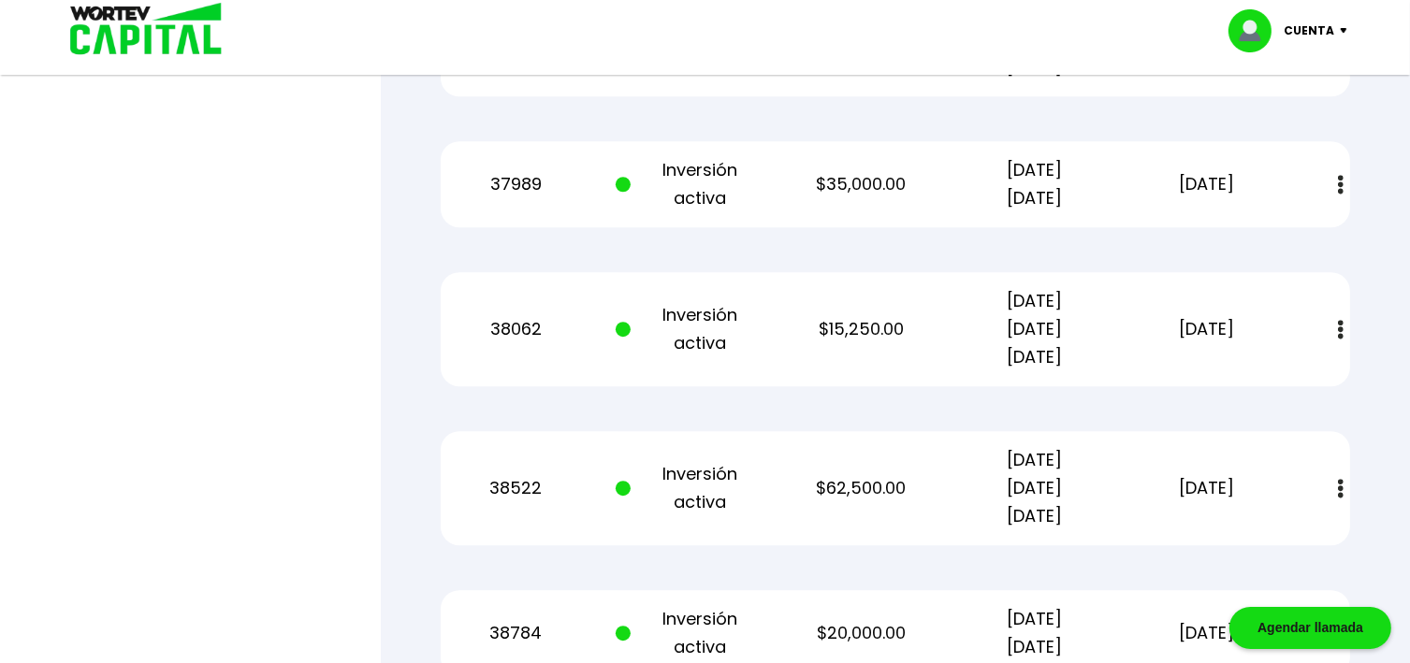
scroll to position [5302, 0]
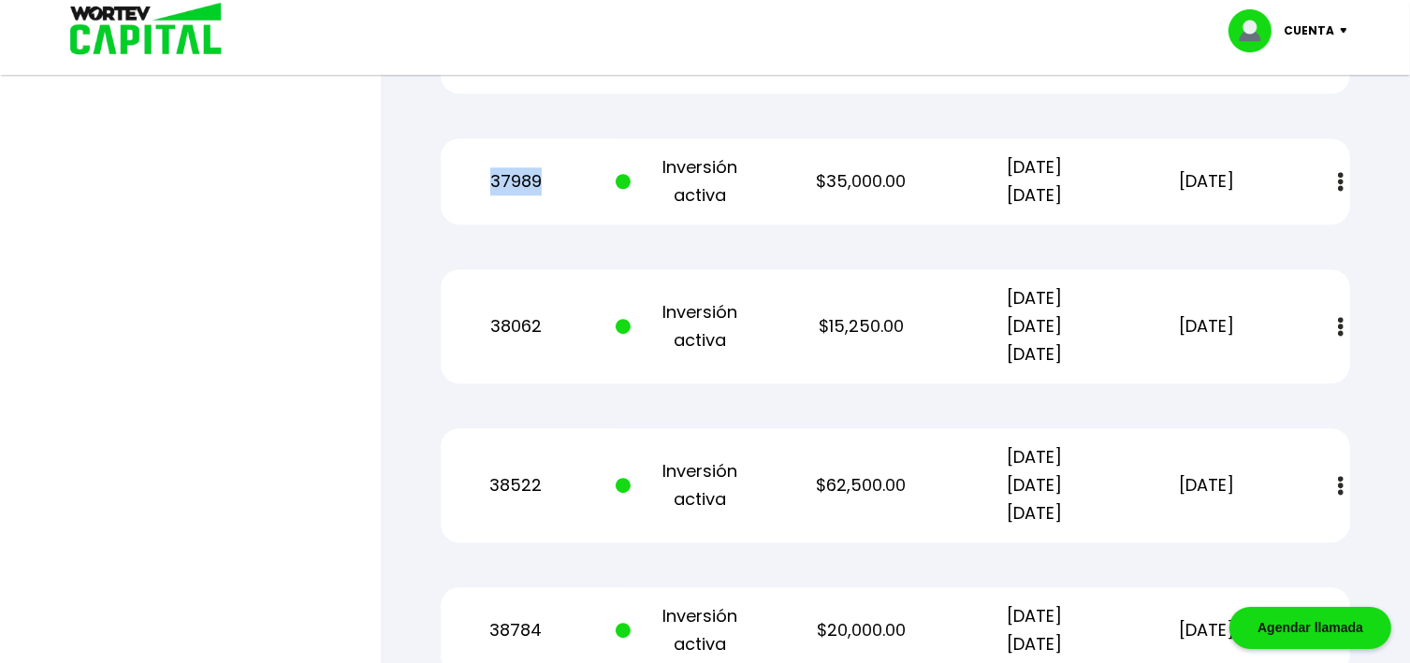
drag, startPoint x: 491, startPoint y: 179, endPoint x: 539, endPoint y: 174, distance: 47.9
click at [539, 174] on p "37989" at bounding box center [516, 181] width 146 height 28
copy p "37989"
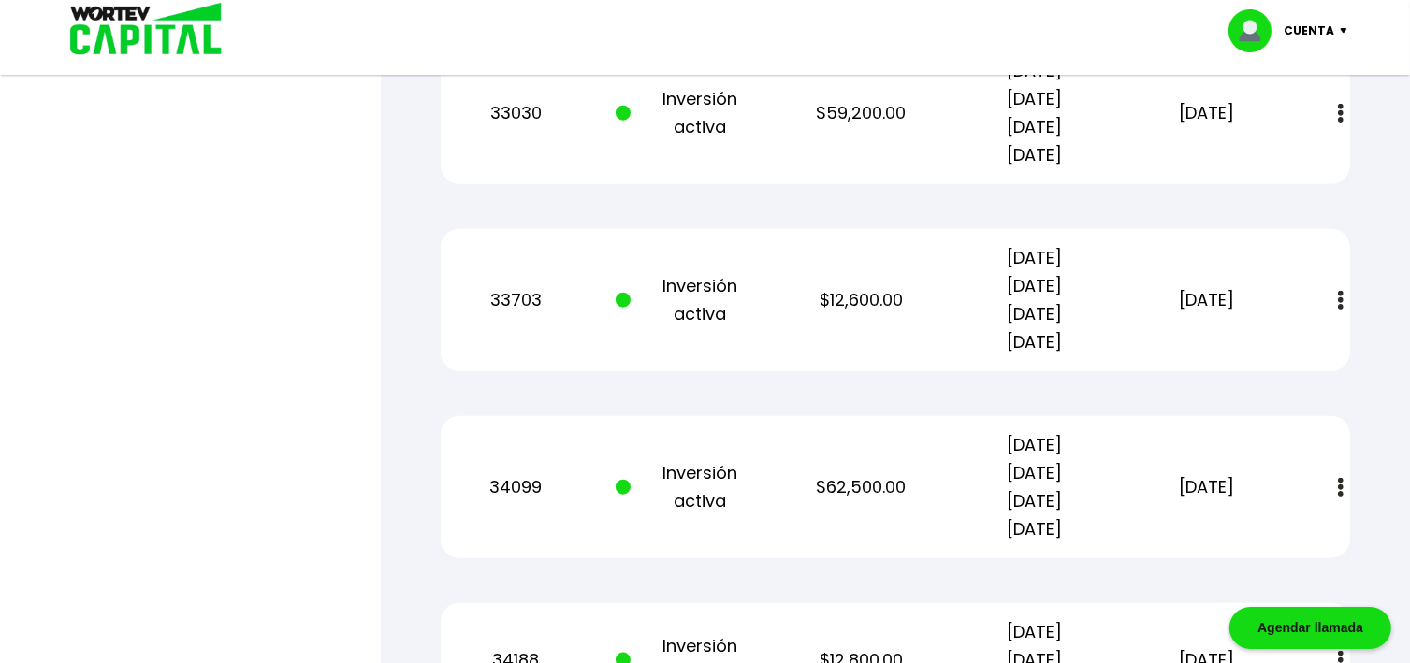
scroll to position [2096, 0]
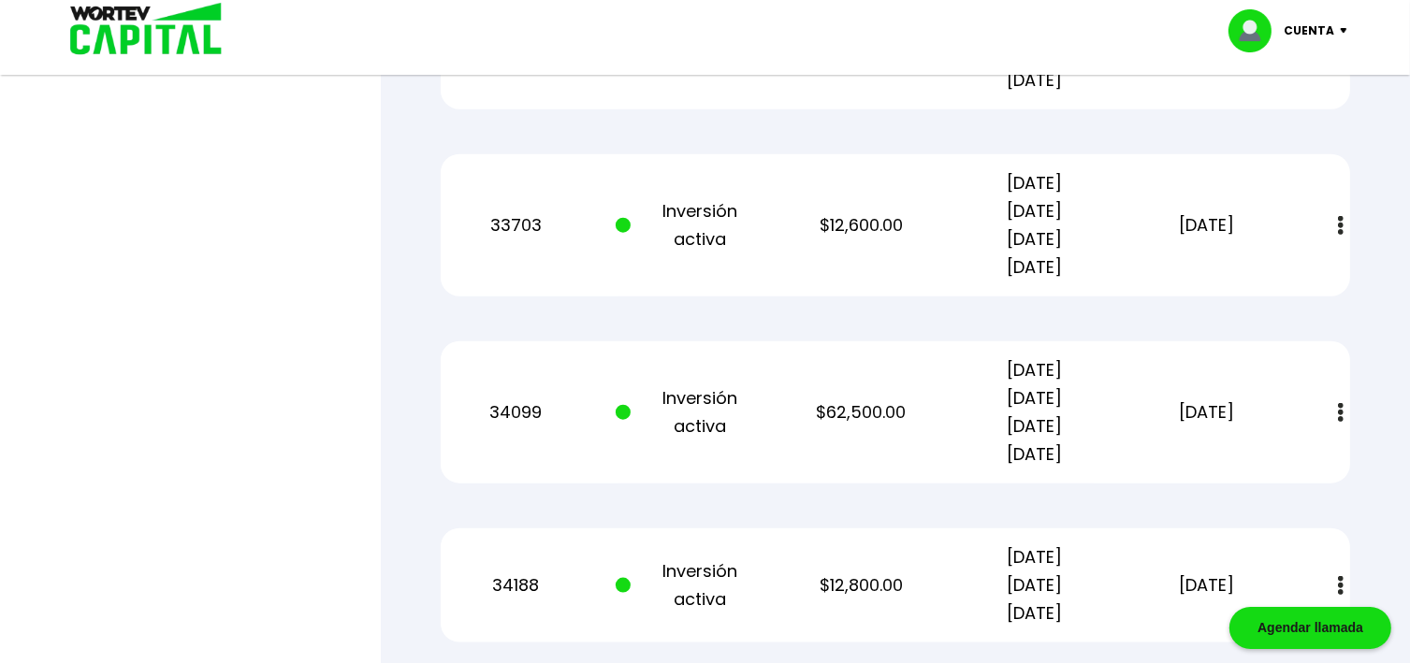
click at [872, 225] on p "$12,600.00" at bounding box center [862, 225] width 146 height 28
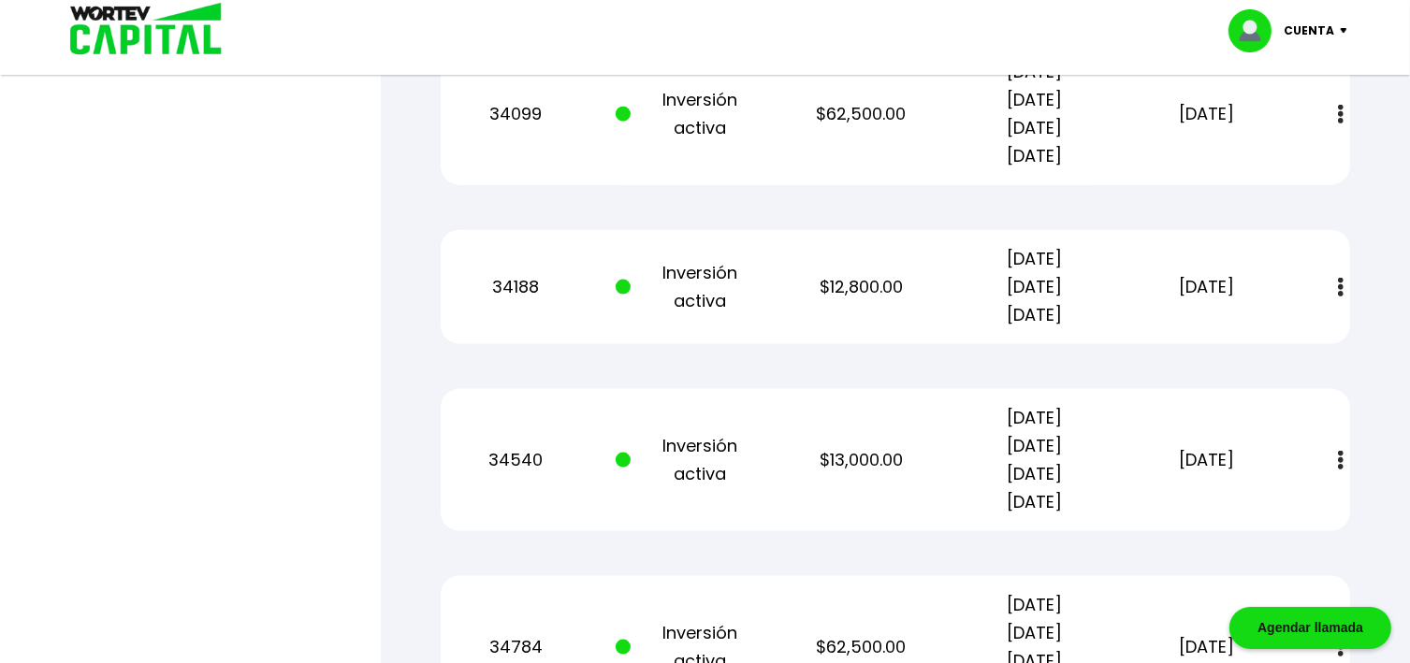
scroll to position [2395, 0]
click at [865, 282] on p "$12,800.00" at bounding box center [862, 286] width 146 height 28
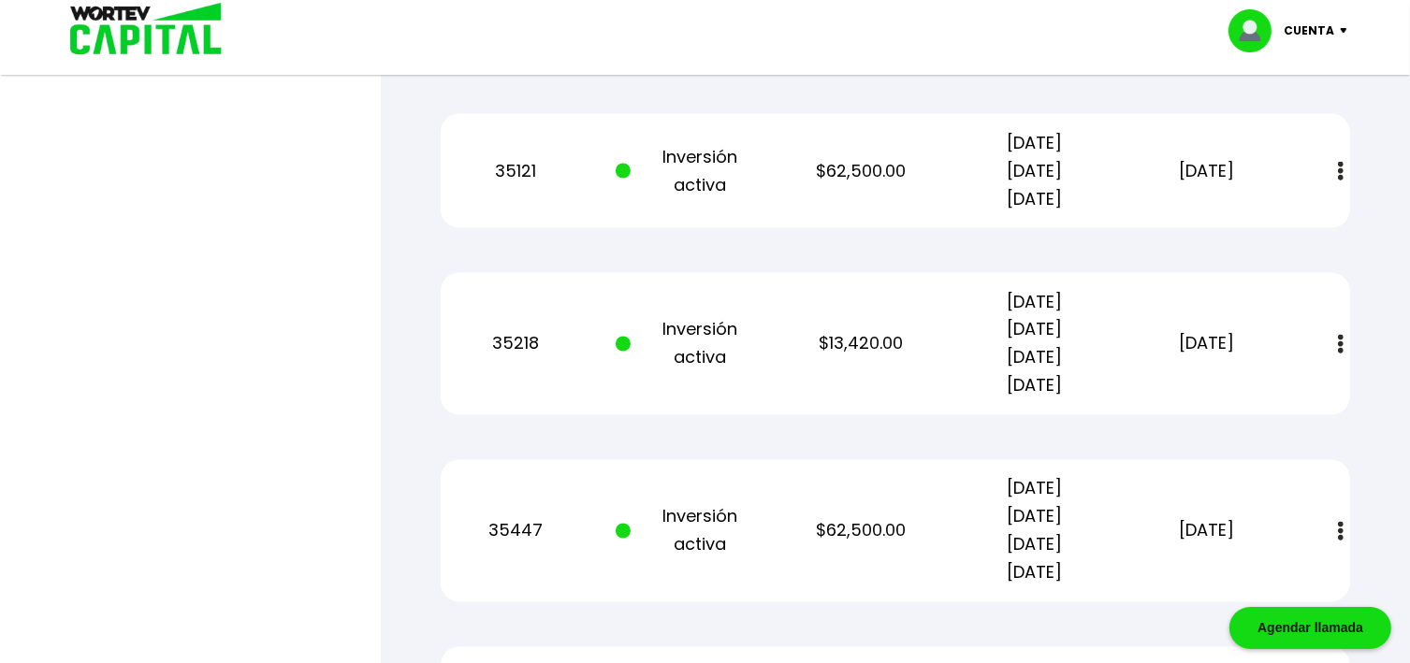
scroll to position [3218, 0]
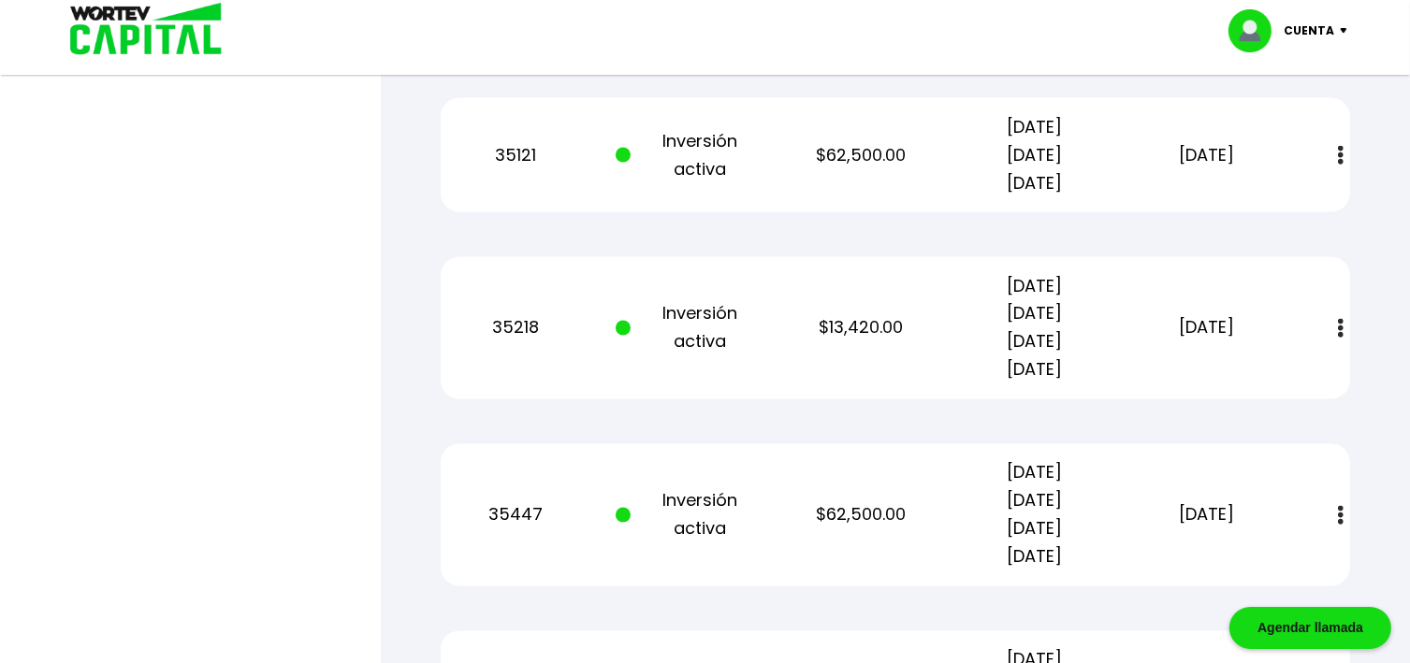
click at [540, 329] on p "35218" at bounding box center [516, 328] width 146 height 28
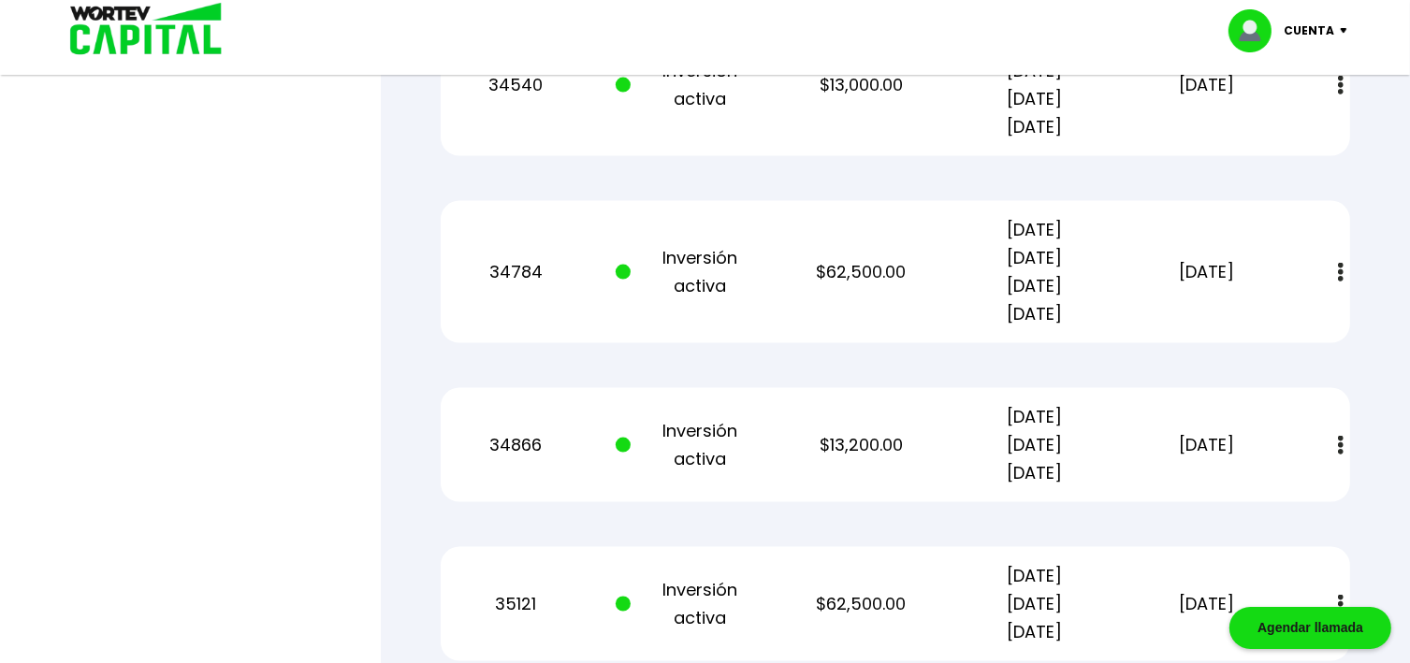
scroll to position [2844, 0]
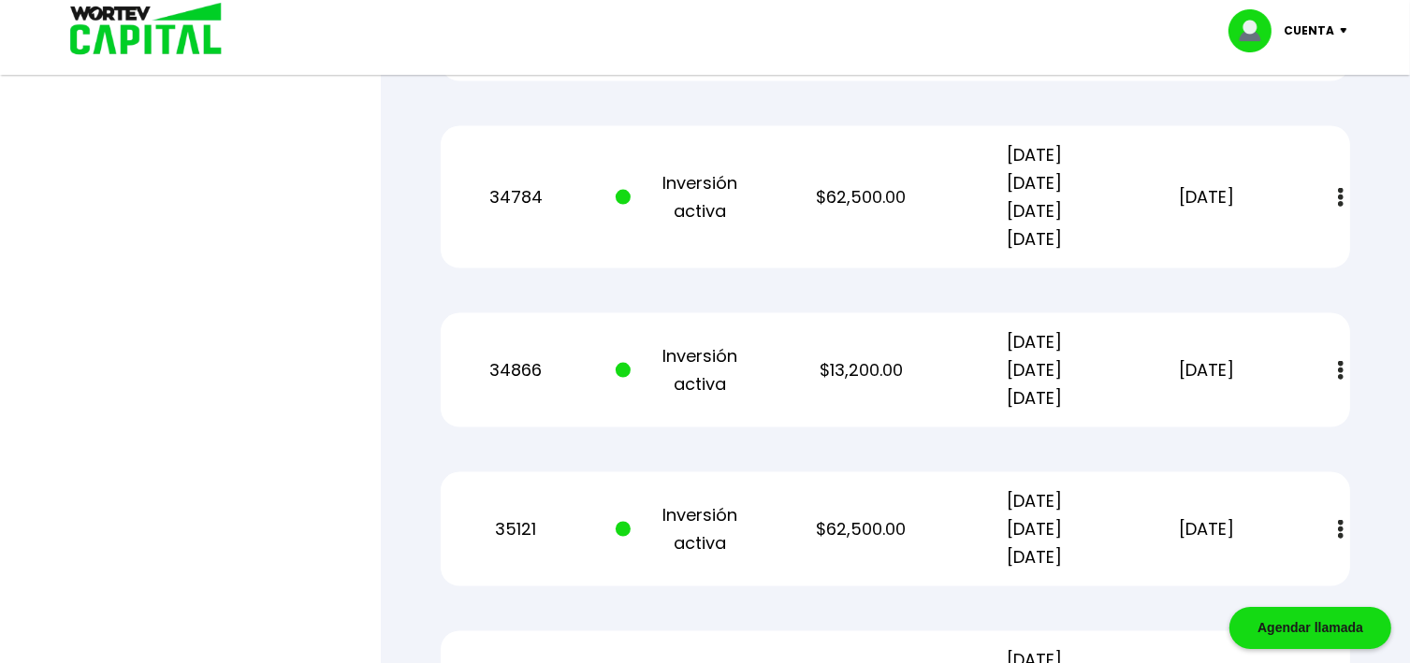
click at [868, 371] on p "$13,200.00" at bounding box center [862, 370] width 146 height 28
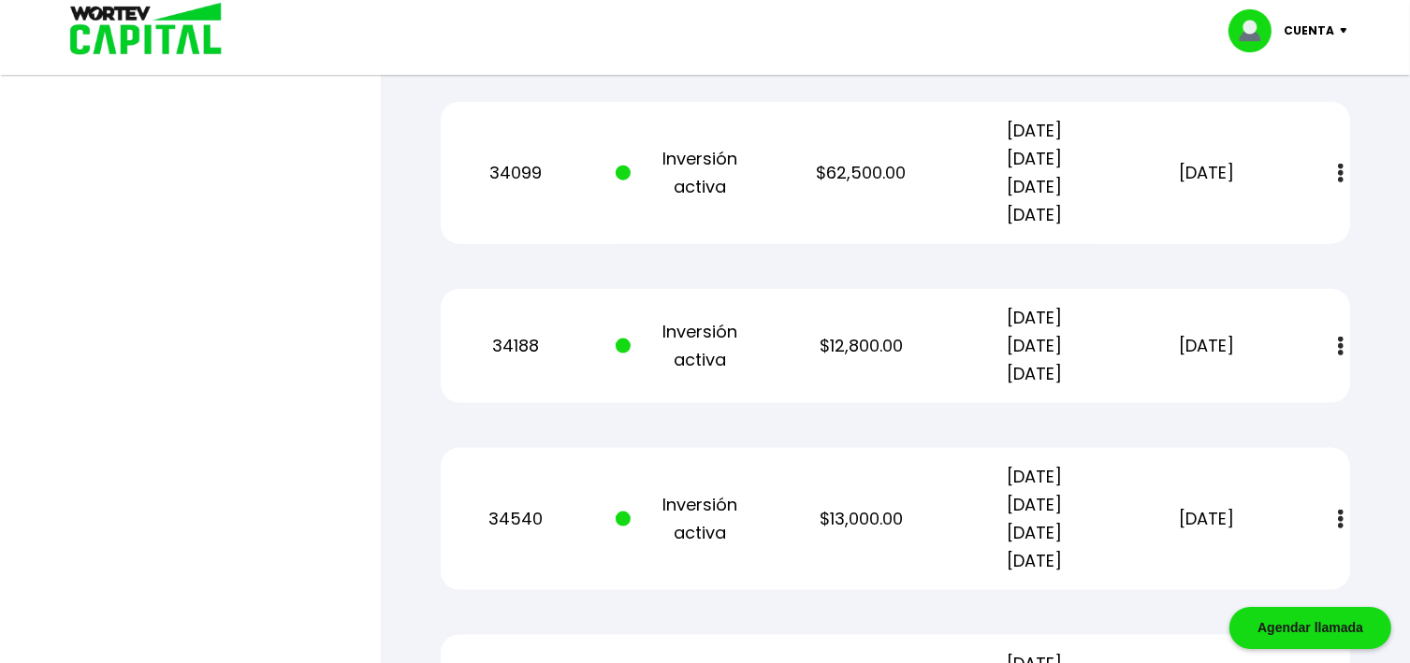
scroll to position [2320, 0]
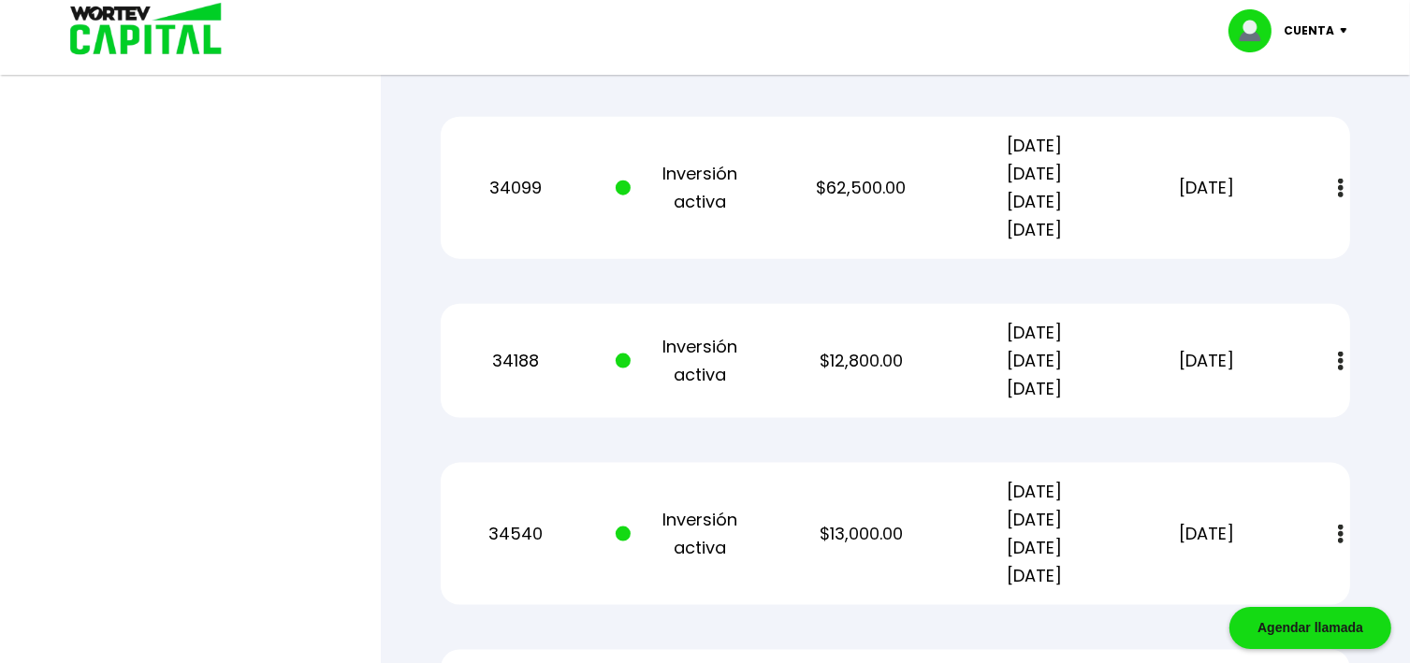
click at [861, 352] on p "$12,800.00" at bounding box center [862, 361] width 146 height 28
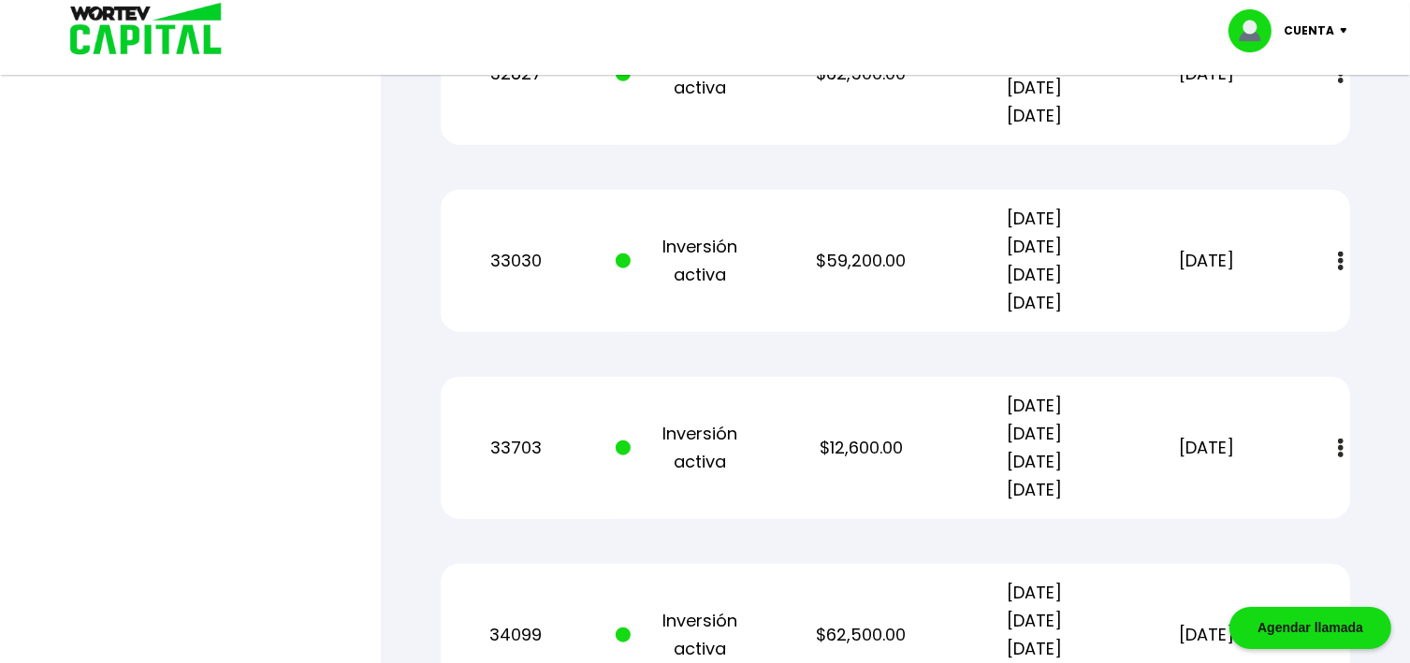
scroll to position [1871, 0]
click at [870, 444] on p "$12,600.00" at bounding box center [862, 450] width 146 height 28
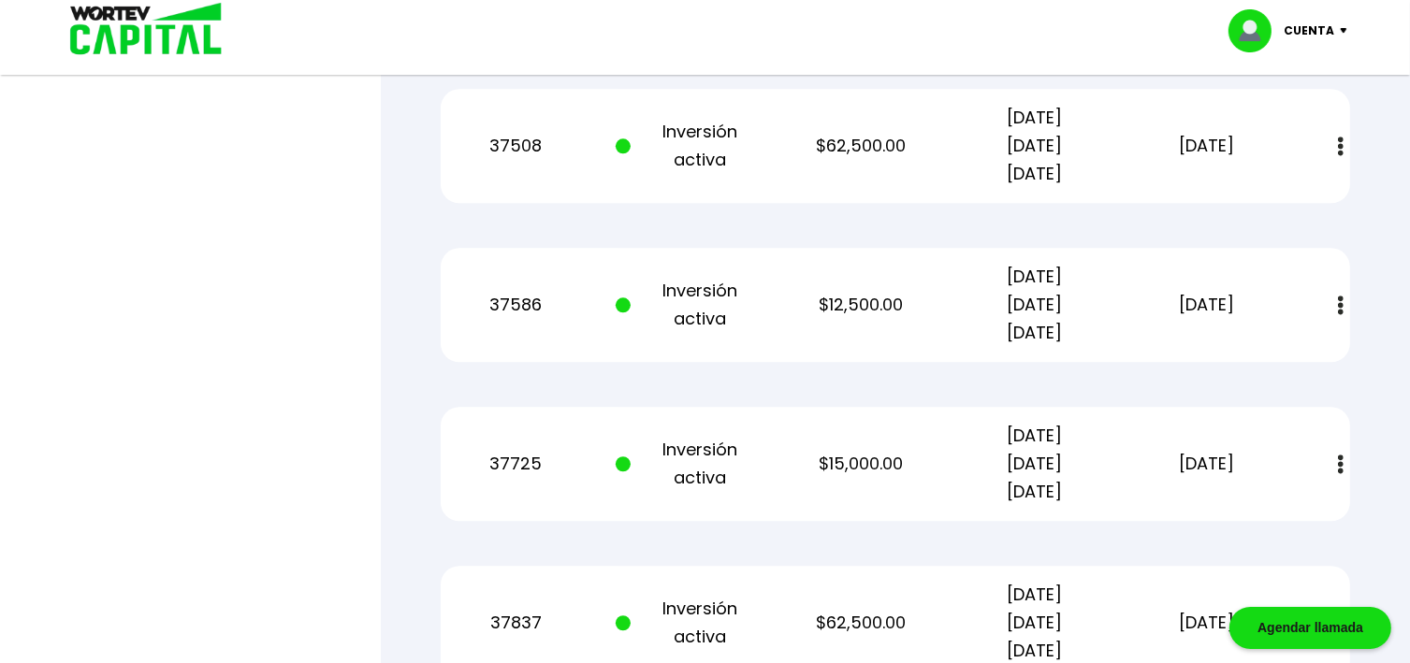
scroll to position [4715, 0]
click at [879, 296] on p "$12,500.00" at bounding box center [862, 305] width 146 height 28
click at [853, 307] on p "$12,500.00" at bounding box center [862, 305] width 146 height 28
click at [1338, 306] on img at bounding box center [1341, 306] width 6 height 20
click at [1187, 356] on link "Estado de cuenta" at bounding box center [1214, 355] width 131 height 23
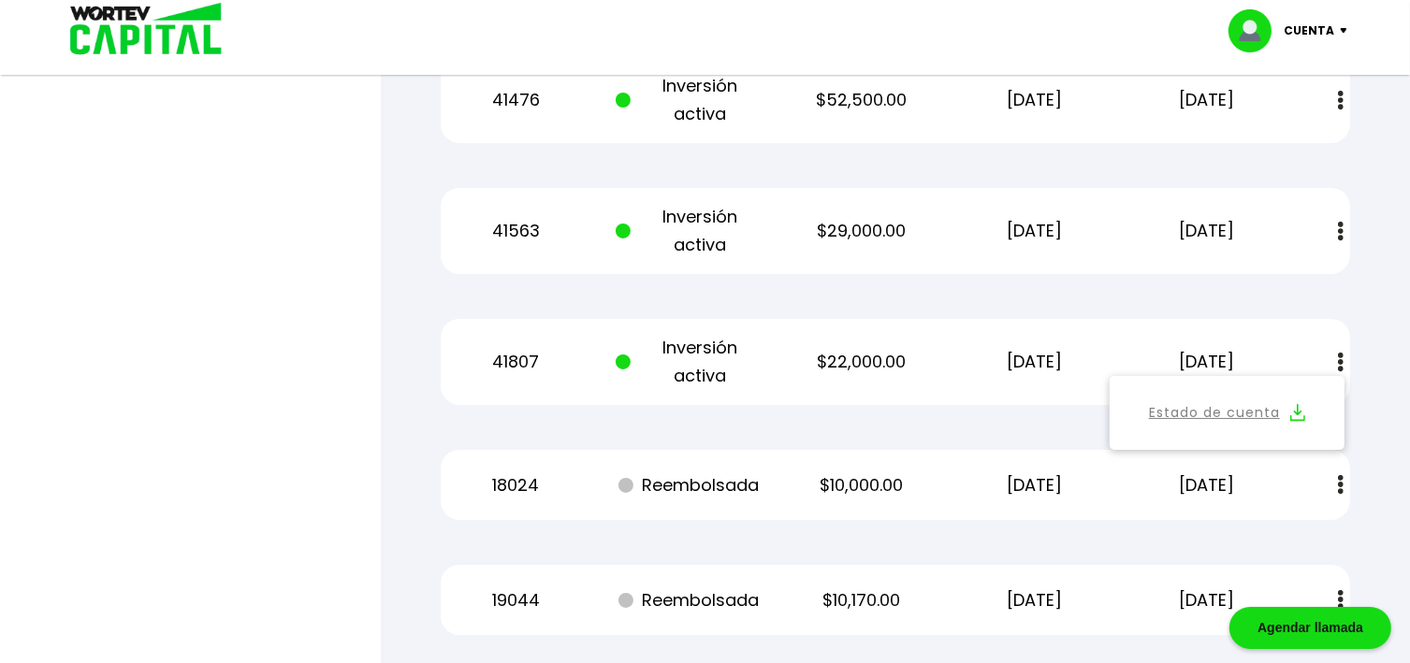
scroll to position [7110, 0]
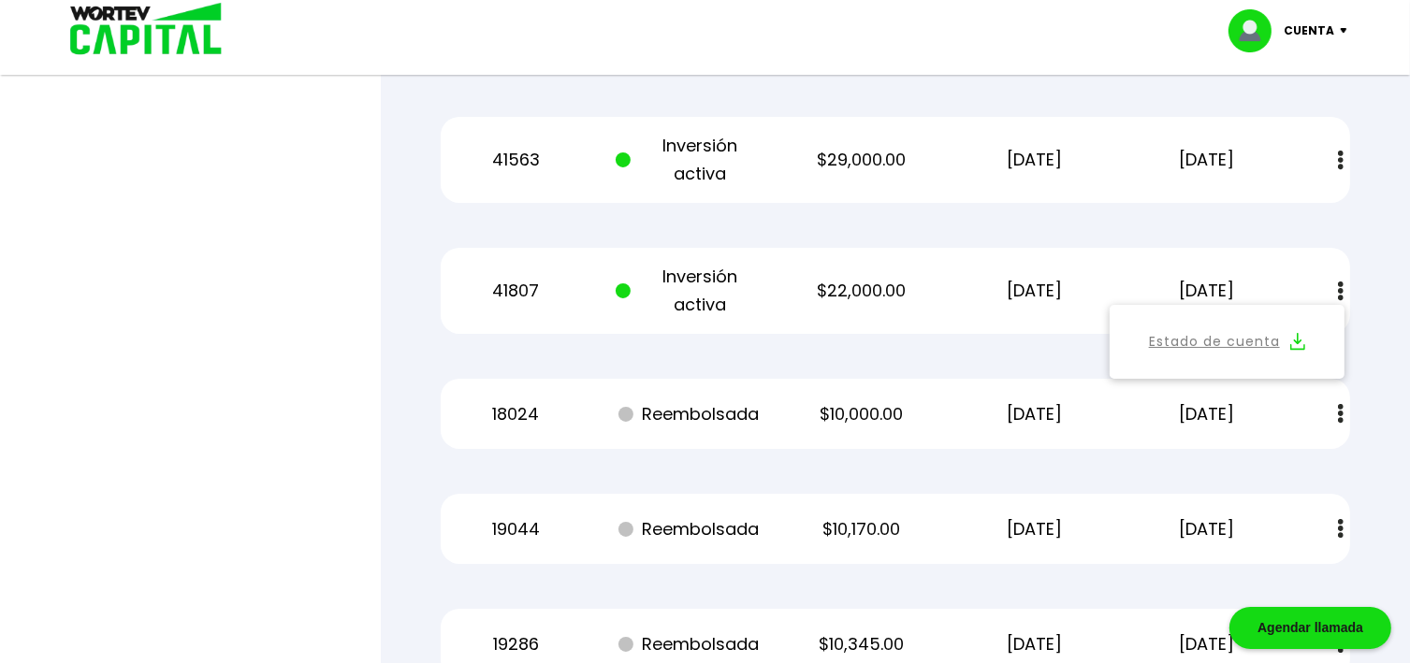
click at [544, 287] on p "41807" at bounding box center [516, 291] width 146 height 28
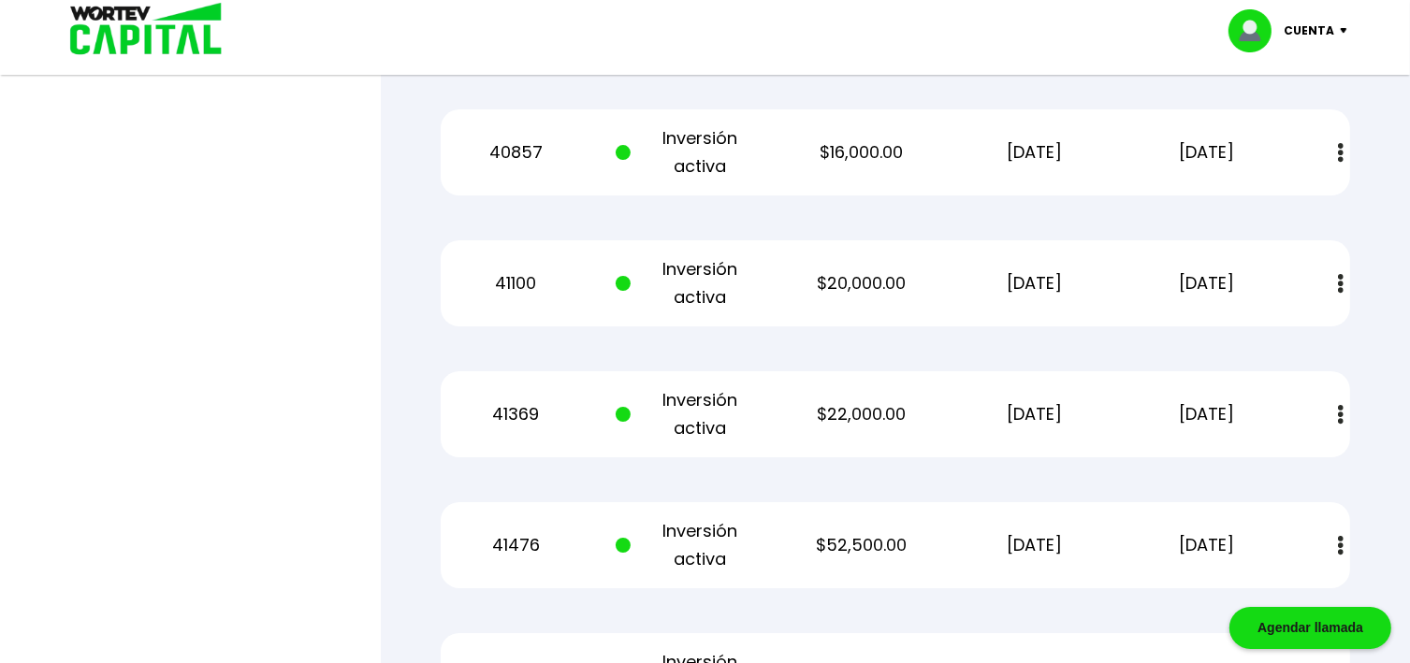
scroll to position [6586, 0]
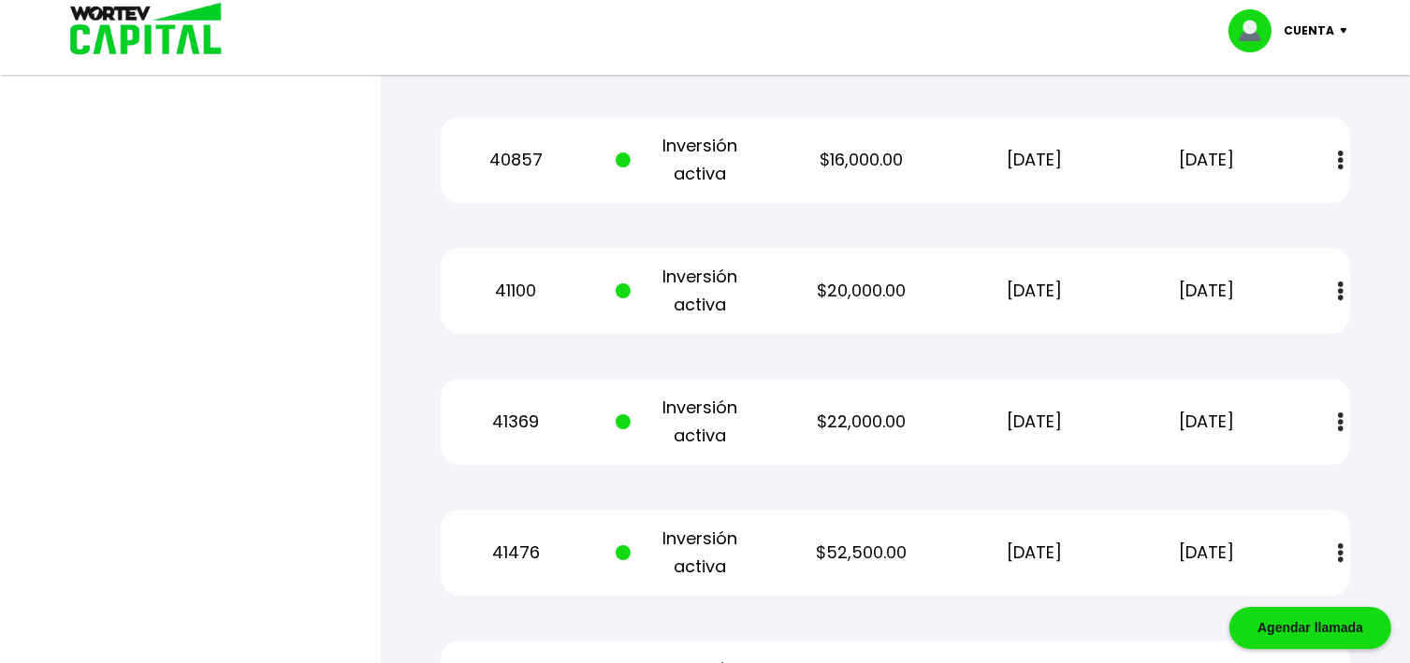
click at [717, 421] on p "Inversión activa" at bounding box center [689, 422] width 146 height 56
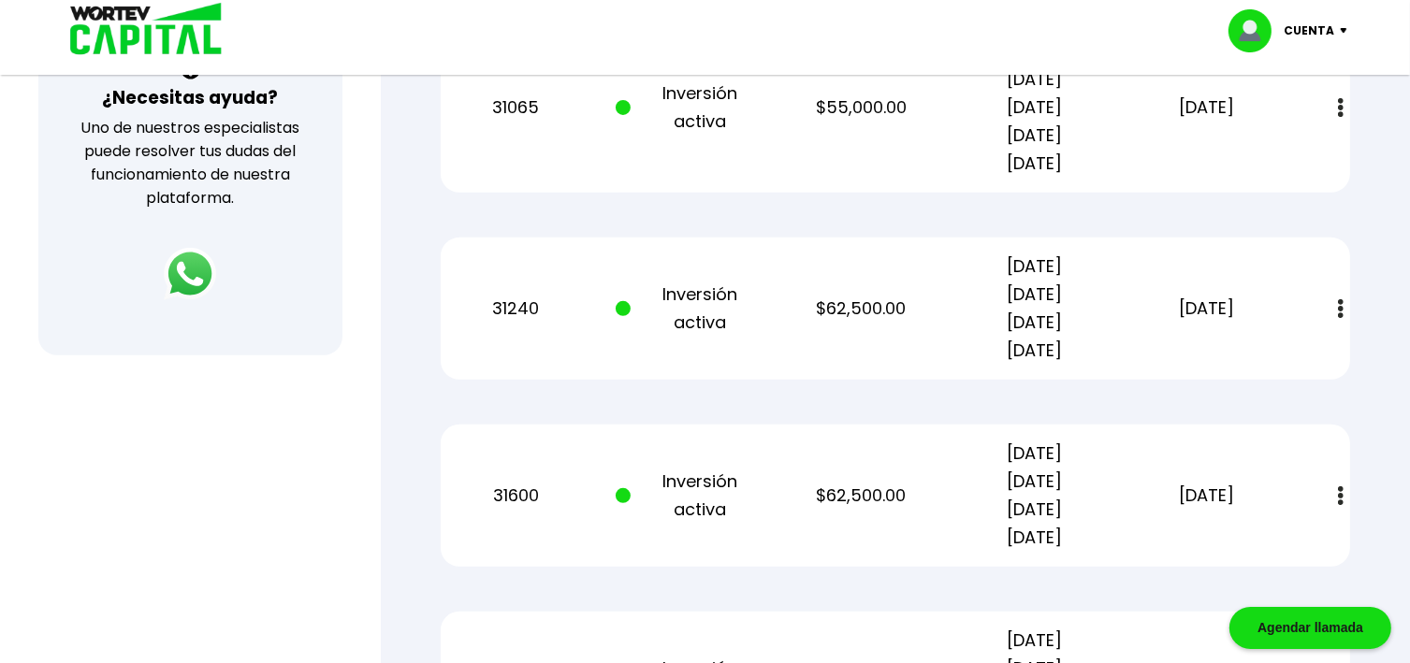
scroll to position [748, 0]
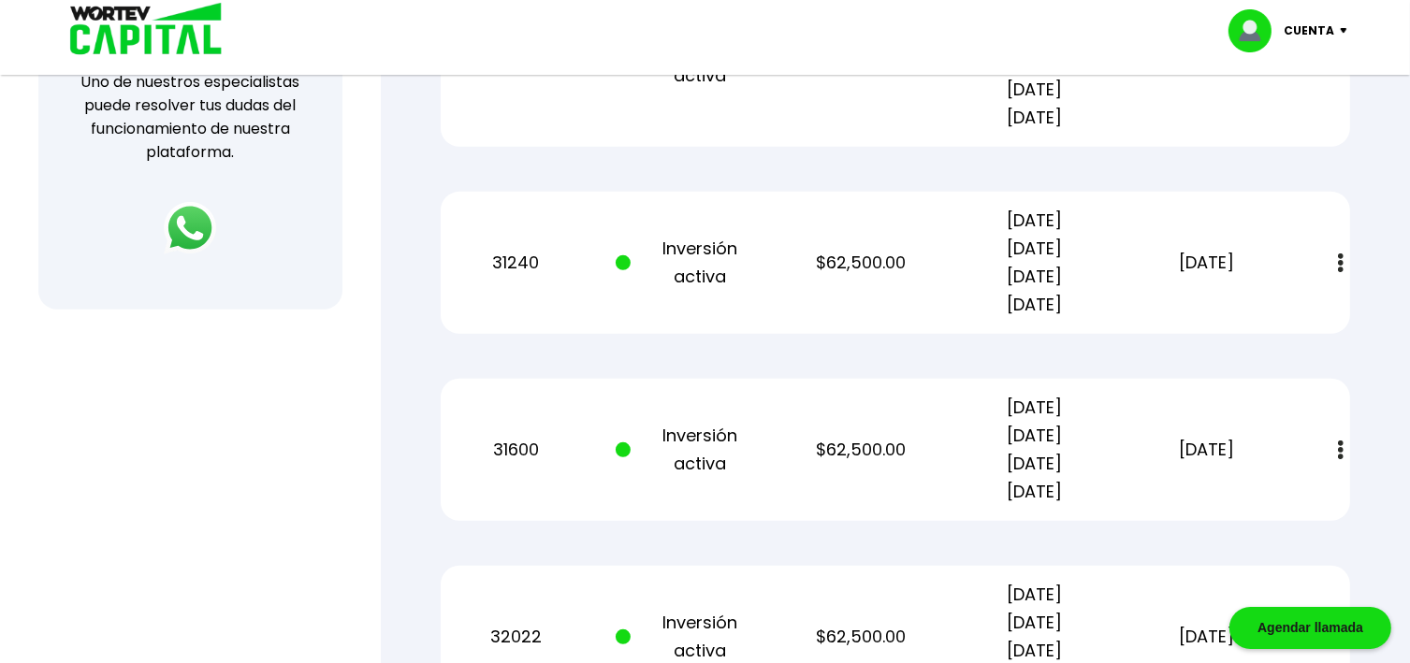
click at [1196, 267] on p "[DATE]" at bounding box center [1207, 263] width 146 height 28
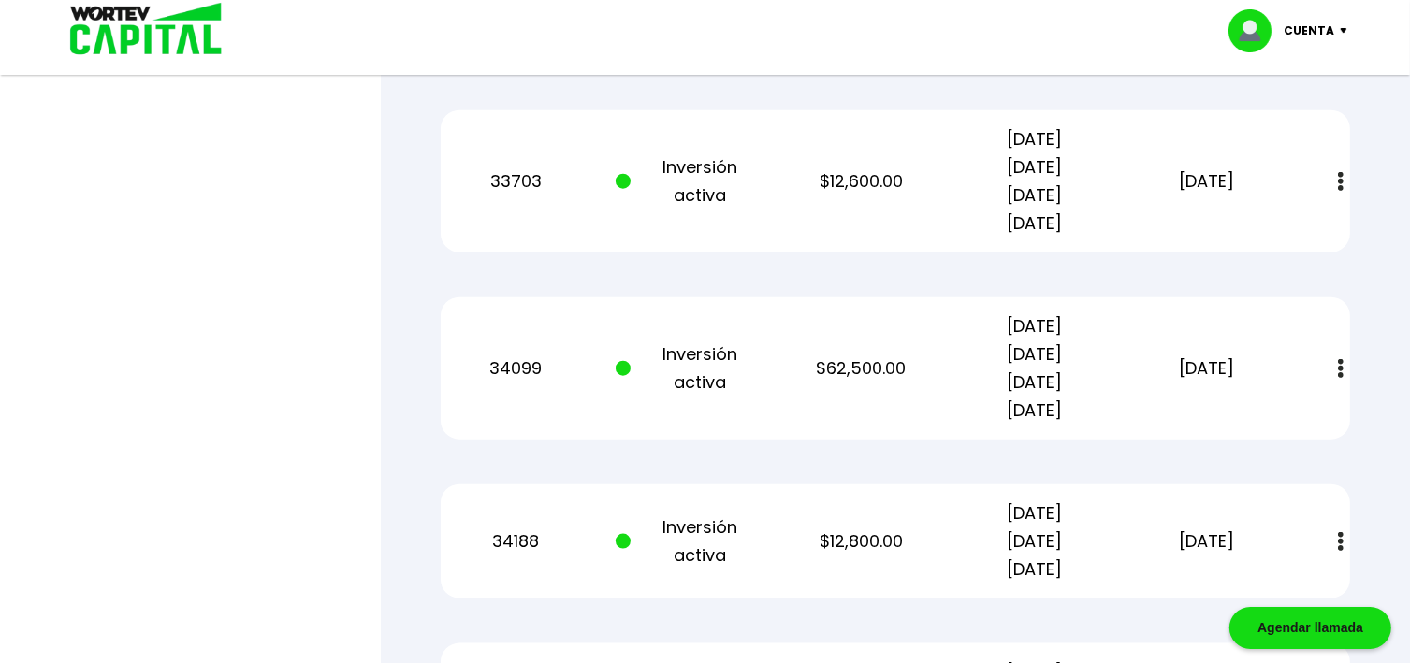
scroll to position [2170, 0]
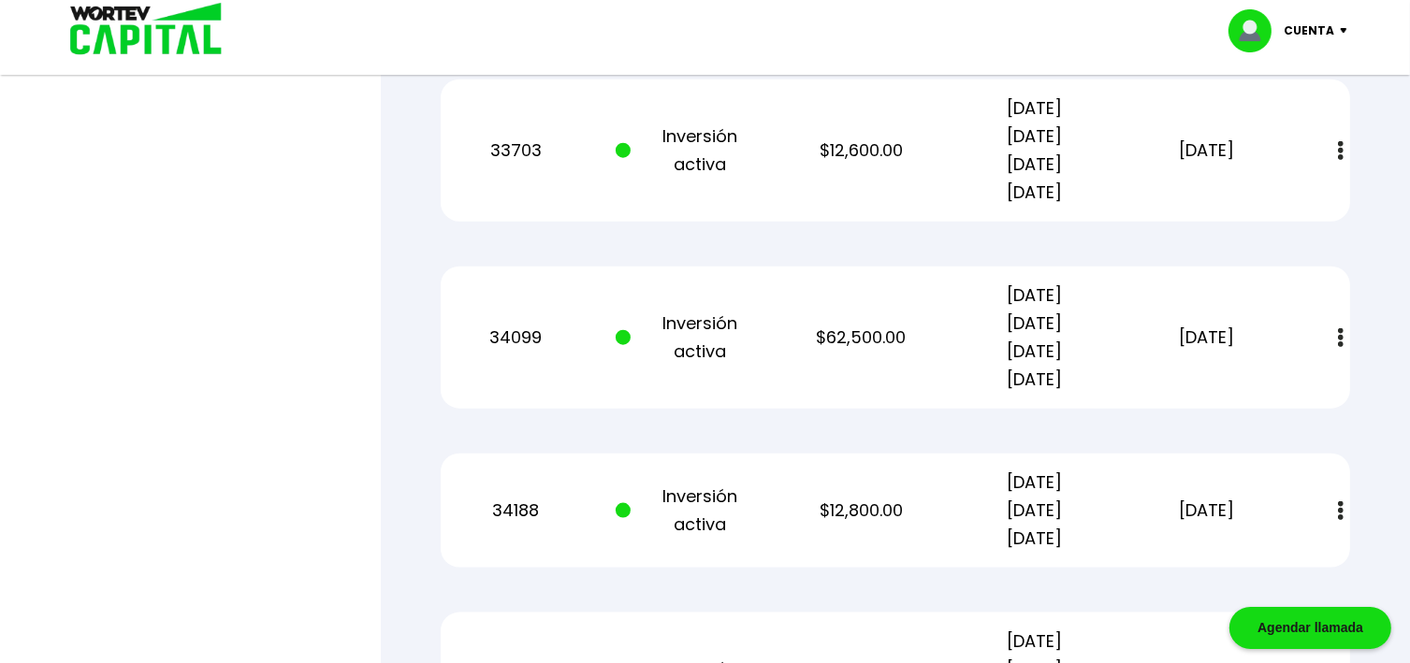
click at [865, 336] on p "$62,500.00" at bounding box center [862, 338] width 146 height 28
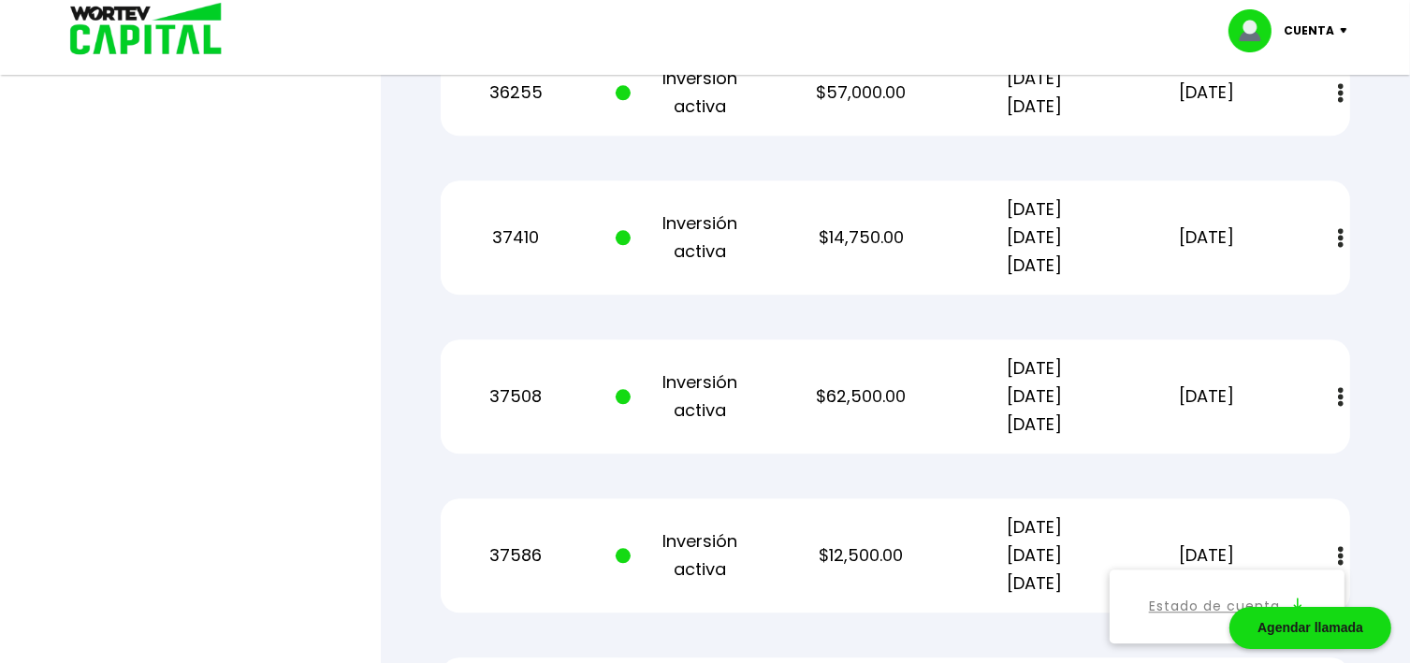
scroll to position [4491, 0]
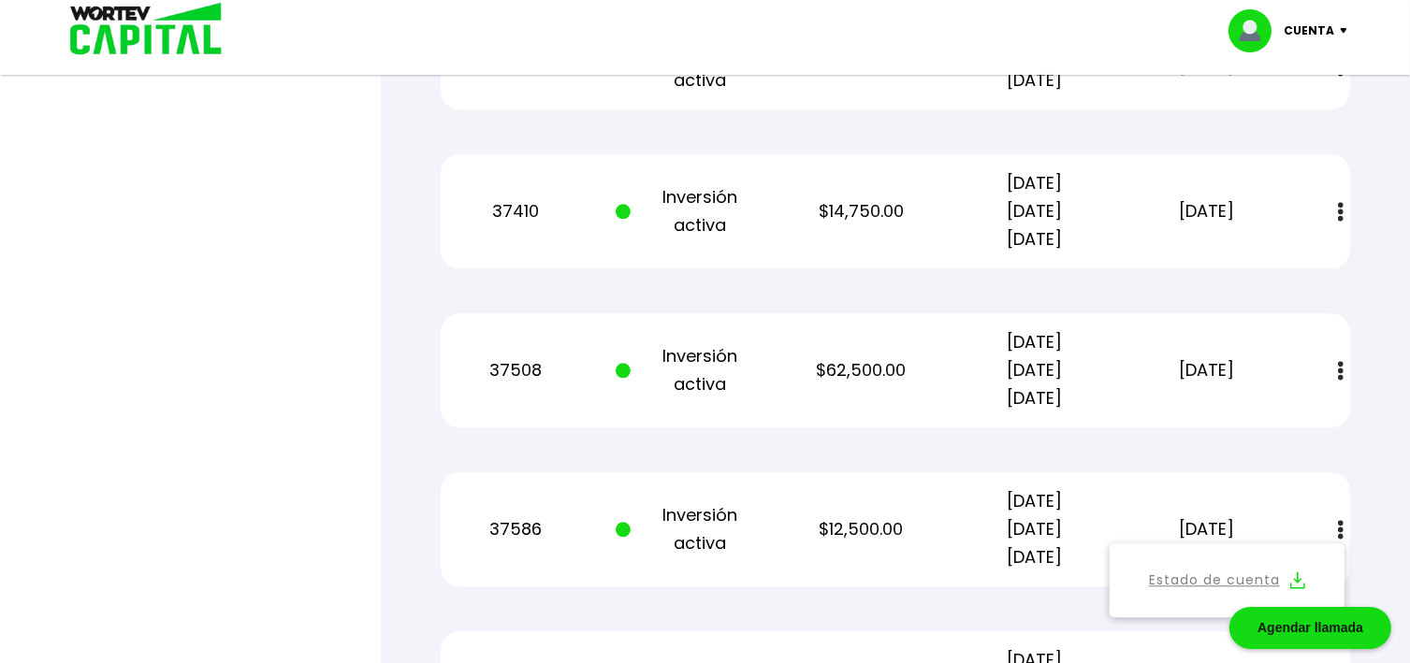
click at [842, 365] on p "$62,500.00" at bounding box center [862, 370] width 146 height 28
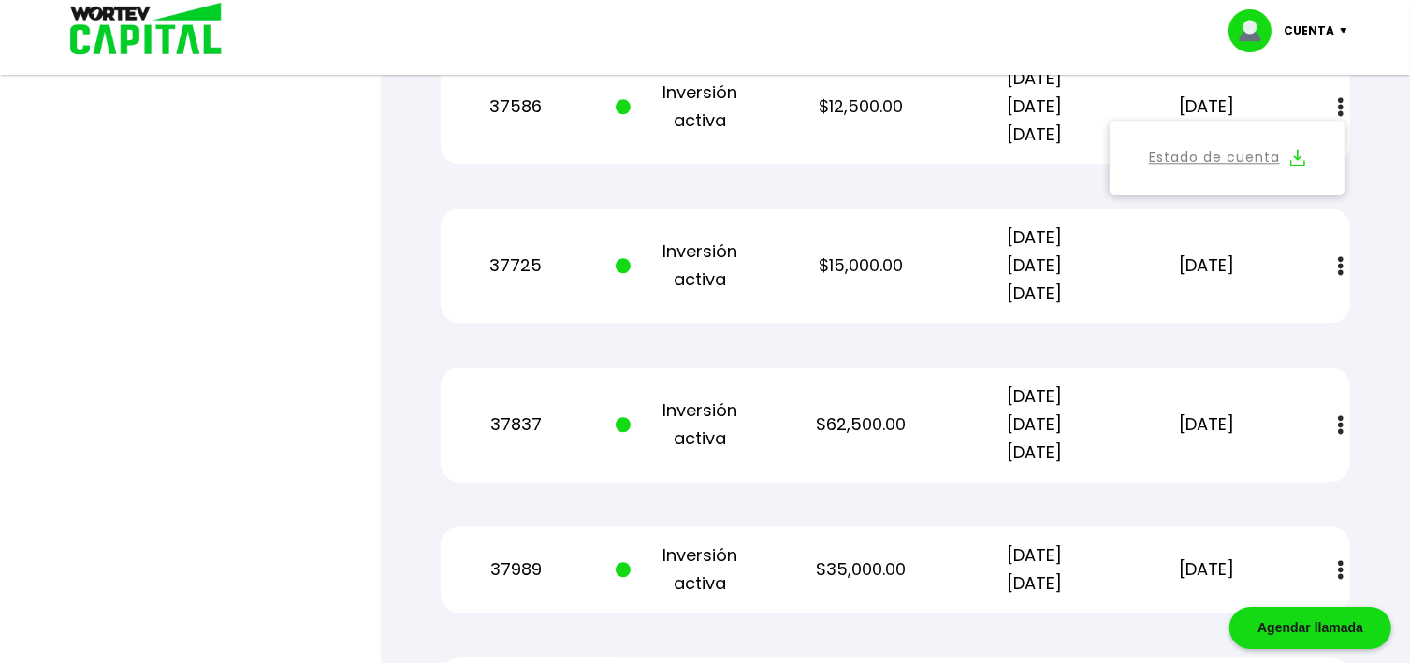
scroll to position [4940, 0]
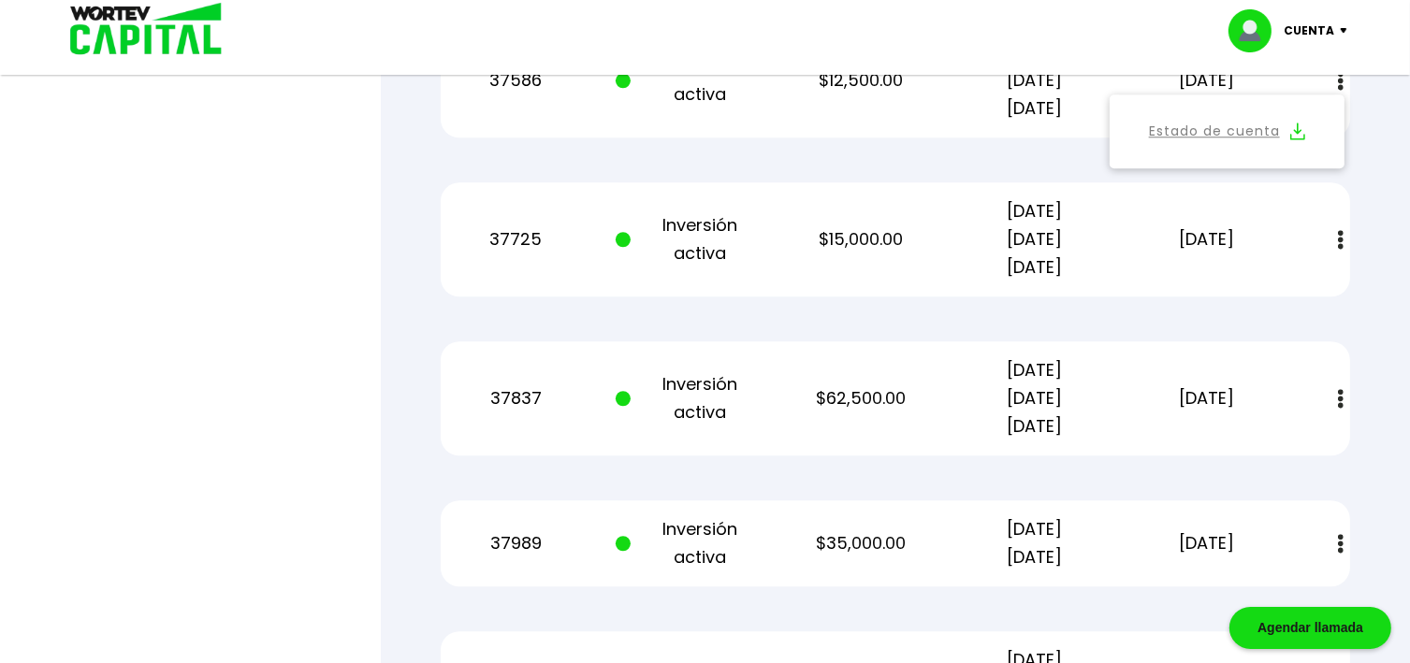
click at [842, 394] on p "$62,500.00" at bounding box center [862, 399] width 146 height 28
click at [1342, 34] on div "Cuenta" at bounding box center [1294, 30] width 132 height 43
click at [1282, 124] on li "Cerrar sesión" at bounding box center [1290, 125] width 150 height 38
